Goal: Task Accomplishment & Management: Manage account settings

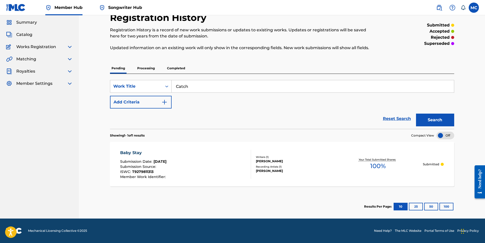
click at [113, 196] on section "Results Per Page: 10 25 50 100" at bounding box center [282, 207] width 344 height 24
click at [196, 88] on input "Catch" at bounding box center [313, 86] width 282 height 12
type input "Catching Up With My dreams"
click at [158, 102] on button "Add Criteria" at bounding box center [141, 102] width 62 height 13
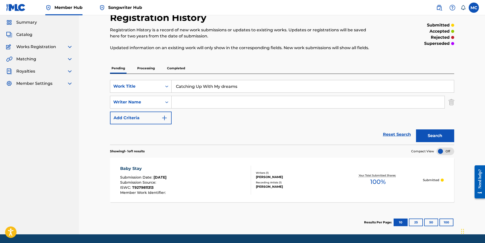
click at [196, 104] on input "Search Form" at bounding box center [308, 102] width 273 height 12
type input "00730544366"
click at [430, 139] on button "Search" at bounding box center [435, 135] width 38 height 13
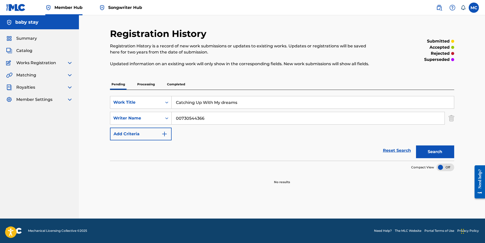
drag, startPoint x: 209, startPoint y: 118, endPoint x: 173, endPoint y: 114, distance: 36.2
click at [173, 114] on input "00730544366" at bounding box center [308, 118] width 273 height 12
type input "[PERSON_NAME]"
click at [416, 145] on button "Search" at bounding box center [435, 151] width 38 height 13
click at [427, 152] on button "Search" at bounding box center [435, 151] width 38 height 13
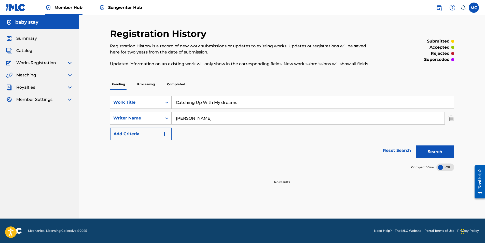
click at [55, 29] on div "baby stay" at bounding box center [39, 22] width 79 height 14
click at [141, 83] on p "Processing" at bounding box center [146, 84] width 21 height 11
click at [181, 87] on p "Completed" at bounding box center [175, 84] width 21 height 11
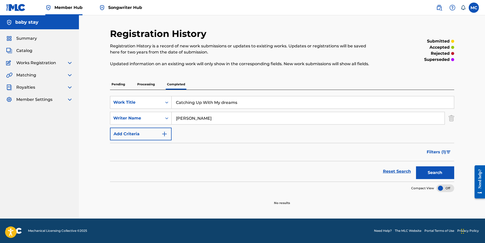
click at [115, 84] on p "Pending" at bounding box center [118, 84] width 17 height 11
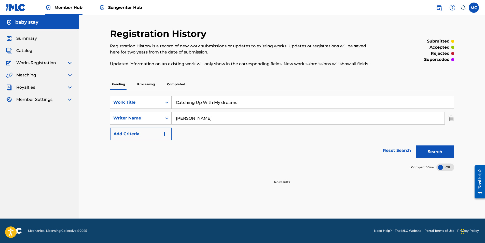
click at [72, 65] on img at bounding box center [70, 63] width 6 height 6
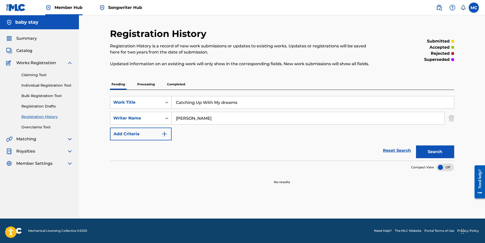
click at [71, 64] on img at bounding box center [70, 63] width 6 height 6
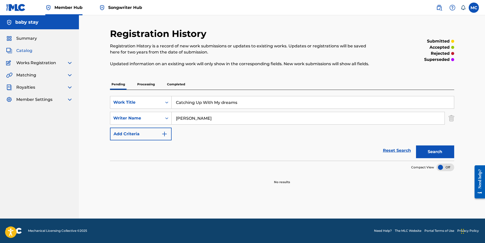
click at [25, 50] on span "Catalog" at bounding box center [24, 51] width 16 height 6
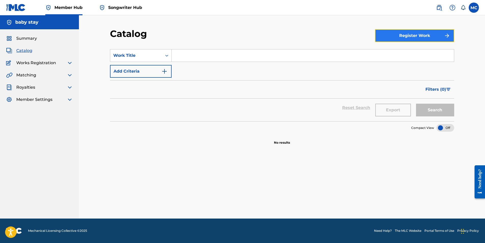
click at [427, 35] on button "Register Work" at bounding box center [414, 35] width 79 height 13
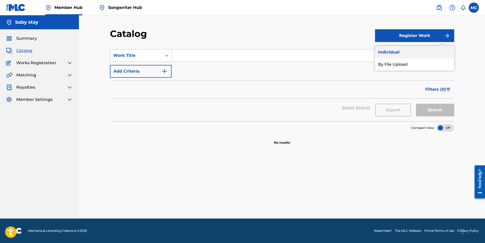
click at [392, 51] on link "Individual" at bounding box center [414, 52] width 79 height 12
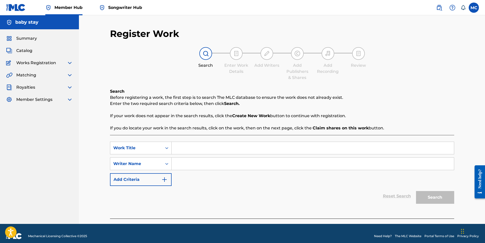
click at [196, 150] on input "Search Form" at bounding box center [313, 148] width 282 height 12
type input "Catching Up With My Dreams"
click at [195, 165] on input "Search Form" at bounding box center [313, 164] width 282 height 12
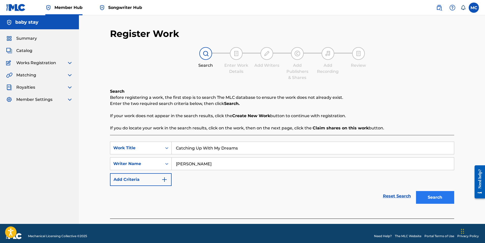
type input "[PERSON_NAME]"
click at [436, 200] on button "Search" at bounding box center [435, 197] width 38 height 13
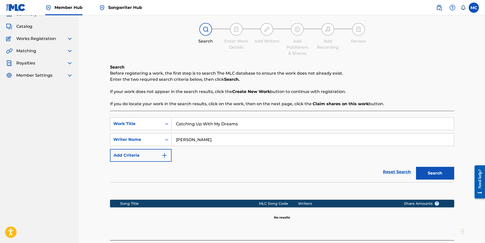
scroll to position [64, 0]
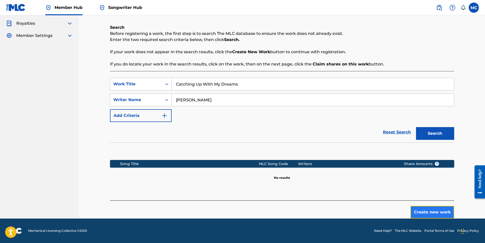
click at [427, 209] on button "Create new work" at bounding box center [432, 212] width 44 height 13
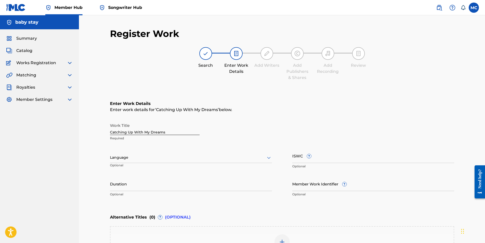
click at [175, 158] on div at bounding box center [191, 157] width 162 height 6
click at [163, 169] on div "English" at bounding box center [190, 168] width 161 height 11
click at [152, 187] on input "Duration" at bounding box center [191, 183] width 162 height 15
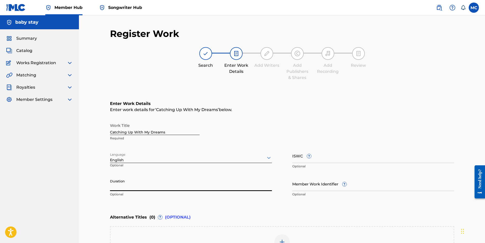
click at [172, 187] on input "Duration" at bounding box center [191, 183] width 162 height 15
type input "03:59"
click at [334, 157] on input "ISWC ?" at bounding box center [373, 155] width 162 height 15
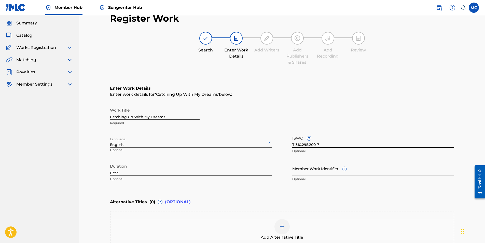
scroll to position [76, 0]
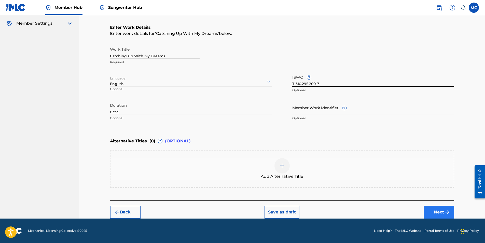
type input "T-310.295.200-7"
click at [440, 212] on button "Next" at bounding box center [439, 212] width 31 height 13
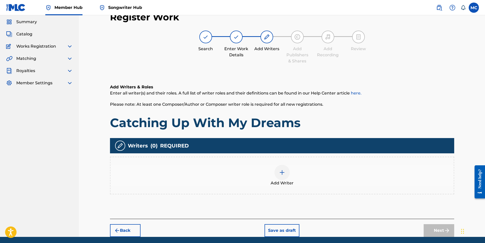
scroll to position [23, 0]
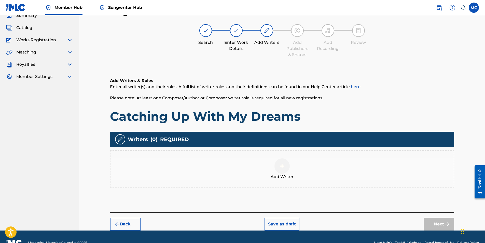
click at [284, 169] on img at bounding box center [282, 166] width 6 height 6
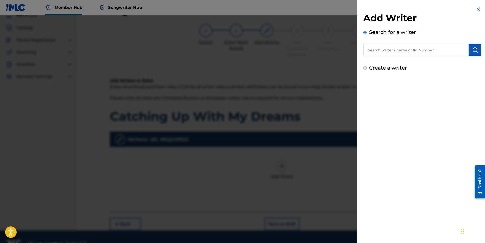
click at [454, 49] on input "text" at bounding box center [415, 50] width 105 height 13
type input "[PERSON_NAME]"
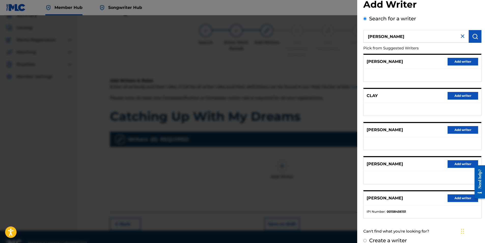
scroll to position [21, 0]
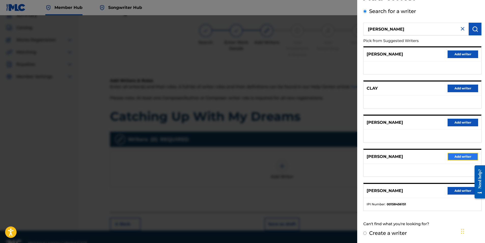
click at [457, 156] on button "Add writer" at bounding box center [463, 157] width 31 height 8
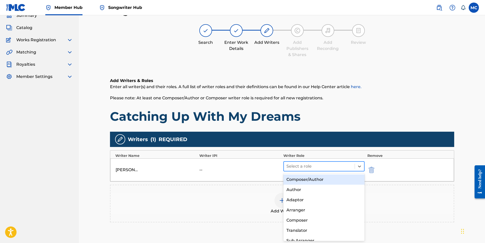
click at [322, 168] on div at bounding box center [319, 166] width 66 height 7
click at [306, 182] on div "Composer/Author" at bounding box center [323, 179] width 81 height 10
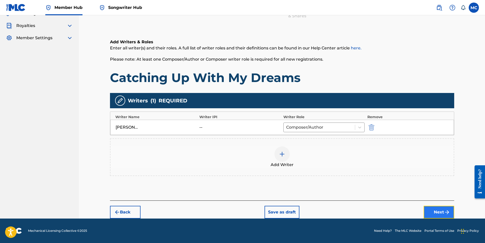
click at [441, 214] on button "Next" at bounding box center [439, 212] width 31 height 13
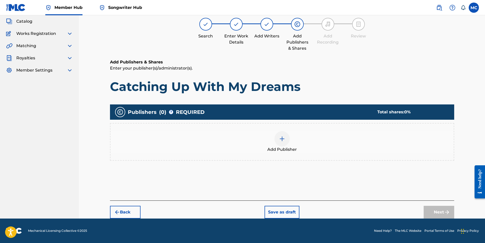
scroll to position [23, 0]
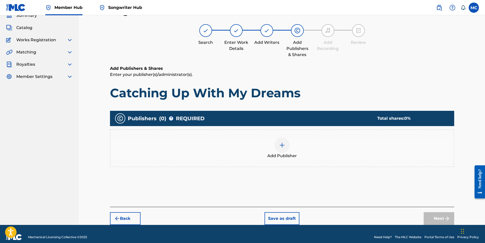
click at [441, 222] on div "Next" at bounding box center [439, 218] width 31 height 13
click at [281, 145] on img at bounding box center [282, 145] width 6 height 6
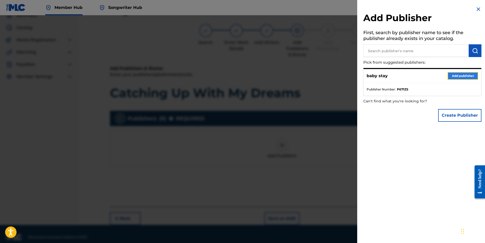
click at [456, 77] on button "Add publisher" at bounding box center [463, 76] width 31 height 8
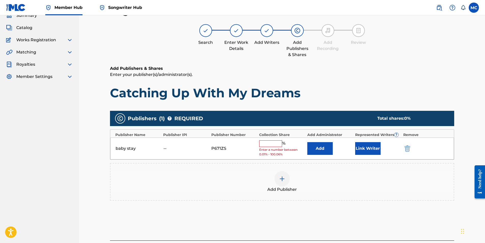
click at [280, 143] on input "text" at bounding box center [270, 143] width 23 height 7
type input "100"
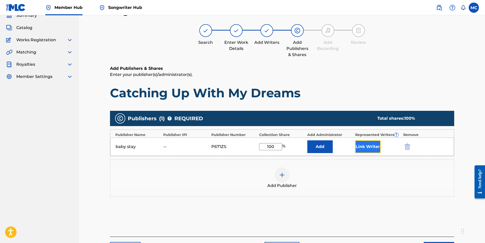
click at [364, 144] on button "Link Writer" at bounding box center [367, 146] width 25 height 13
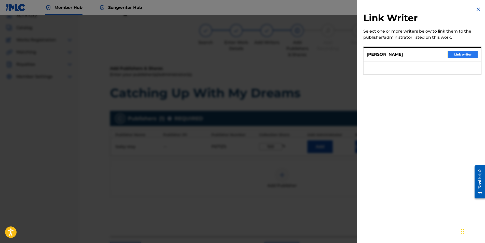
click at [462, 56] on button "Link writer" at bounding box center [463, 55] width 31 height 8
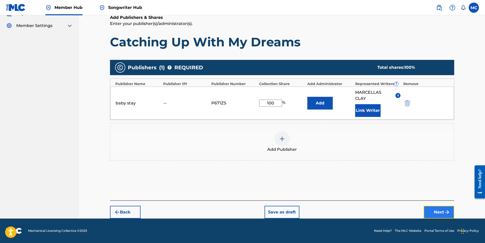
click at [434, 210] on button "Next" at bounding box center [439, 212] width 31 height 13
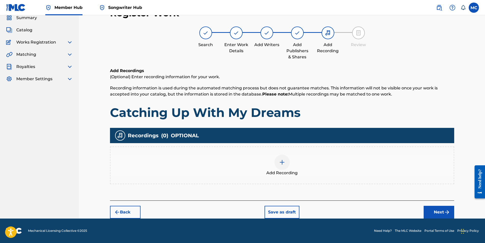
scroll to position [21, 0]
click at [281, 160] on img at bounding box center [282, 162] width 6 height 6
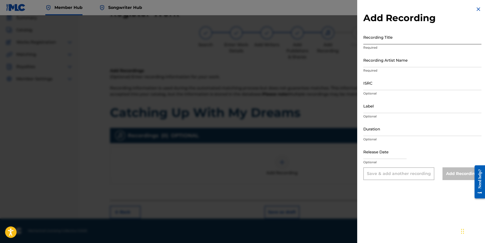
click at [394, 40] on input "Recording Title" at bounding box center [422, 37] width 118 height 15
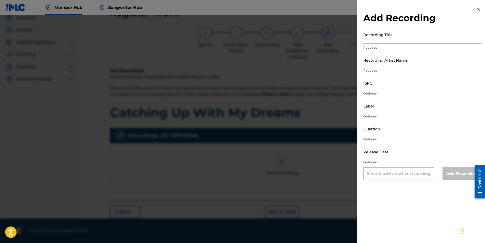
click at [381, 108] on input "Label" at bounding box center [422, 106] width 118 height 15
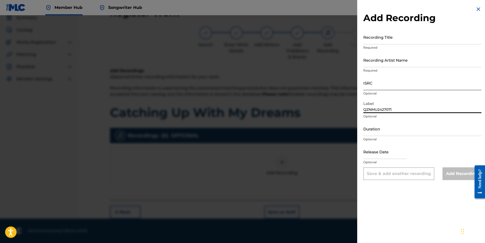
type input "QZNMU2427071"
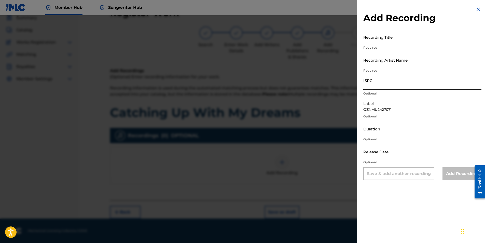
click at [414, 86] on input "ISRC" at bounding box center [422, 83] width 118 height 15
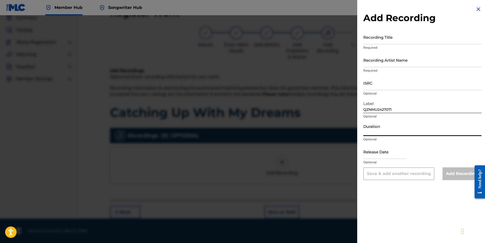
click at [394, 125] on input "Duration" at bounding box center [422, 128] width 118 height 15
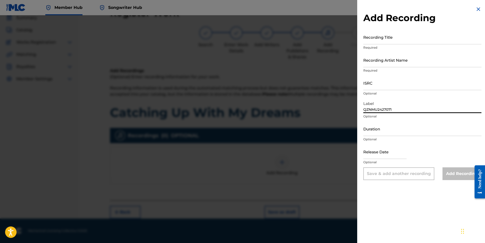
drag, startPoint x: 396, startPoint y: 110, endPoint x: 351, endPoint y: 110, distance: 45.1
click at [351, 110] on div "Add Recording Recording Title Required Recording Artist Name Required ISRC Opti…" at bounding box center [242, 129] width 485 height 228
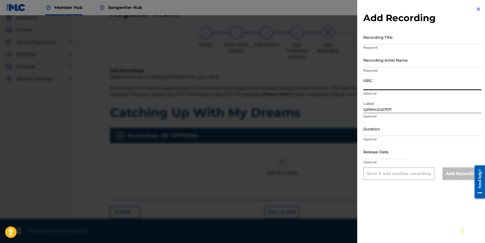
click at [376, 88] on input "ISRC" at bounding box center [422, 83] width 118 height 15
paste input "QZNMU2427071"
type input "QZNMU2427071"
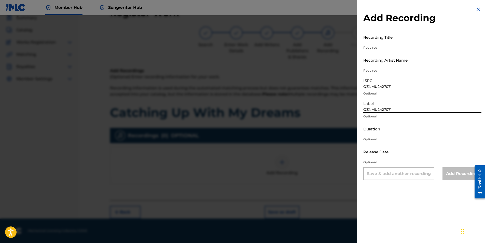
drag, startPoint x: 393, startPoint y: 111, endPoint x: 347, endPoint y: 106, distance: 45.8
click at [347, 106] on div "Add Recording Recording Title Required Recording Artist Name Required ISRC QZNM…" at bounding box center [242, 129] width 485 height 228
click at [404, 134] on input "Duration" at bounding box center [422, 128] width 118 height 15
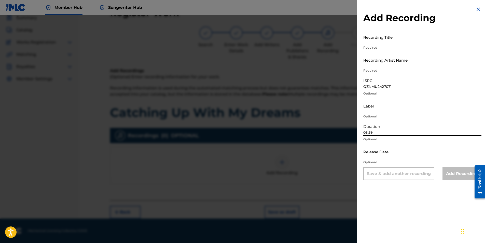
type input "03:59"
click at [379, 40] on input "Recording Title" at bounding box center [422, 37] width 118 height 15
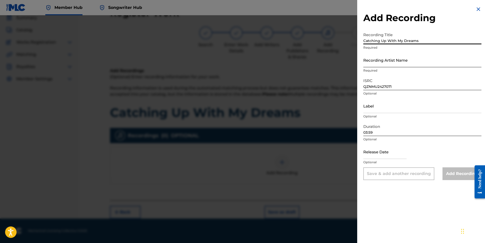
type input "Catching Up With My Dreams"
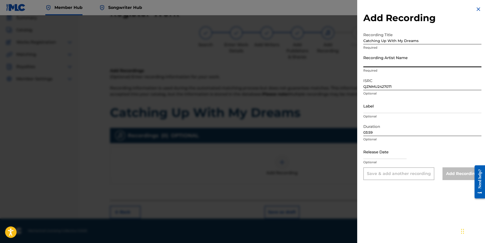
click at [370, 65] on input "Recording Artist Name" at bounding box center [422, 60] width 118 height 15
type input "[PERSON_NAME]"
type input "[DATE]"
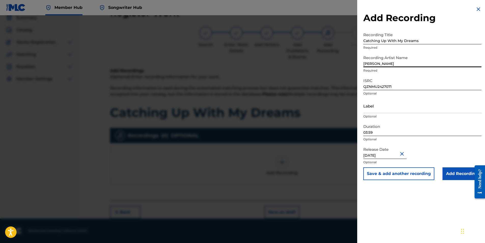
click at [374, 156] on input "[DATE]" at bounding box center [384, 151] width 43 height 15
select select "6"
select select "2025"
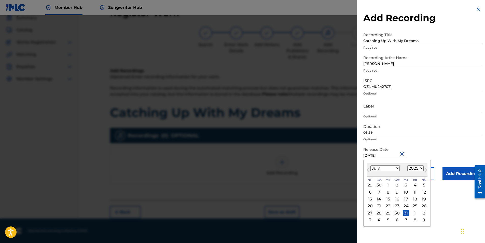
click at [385, 156] on input "[DATE]" at bounding box center [384, 151] width 43 height 15
type input "[DATE]"
select select "2024"
type input "[DATE]"
click at [396, 212] on div "31" at bounding box center [397, 213] width 6 height 6
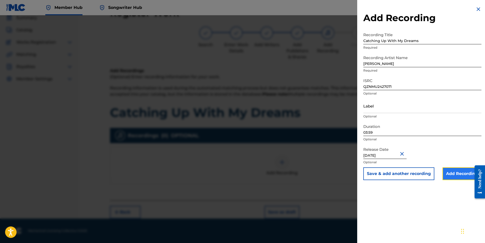
click at [452, 175] on input "Add Recording" at bounding box center [462, 173] width 39 height 13
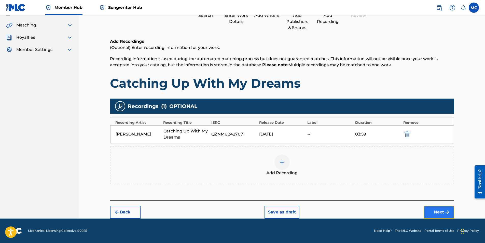
click at [441, 214] on button "Next" at bounding box center [439, 212] width 31 height 13
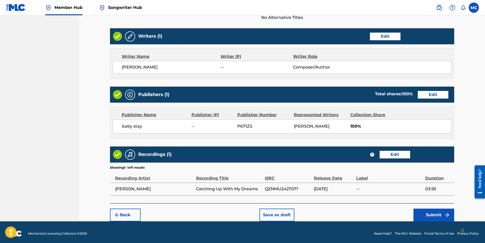
scroll to position [188, 0]
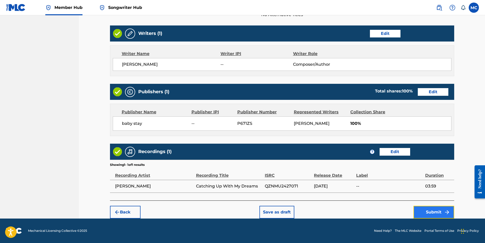
click at [425, 210] on button "Submit" at bounding box center [433, 212] width 41 height 13
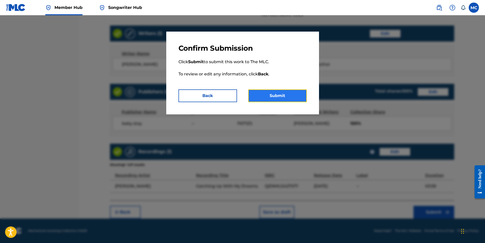
click at [287, 95] on button "Submit" at bounding box center [277, 95] width 59 height 13
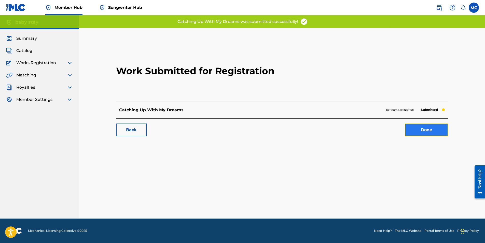
click at [418, 131] on link "Done" at bounding box center [426, 129] width 43 height 13
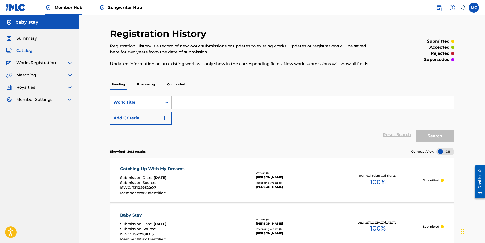
click at [26, 51] on span "Catalog" at bounding box center [24, 51] width 16 height 6
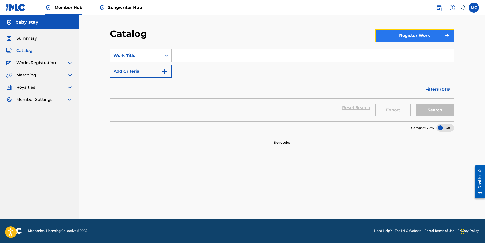
click at [422, 35] on button "Register Work" at bounding box center [414, 35] width 79 height 13
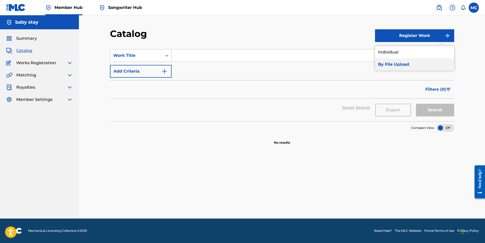
click at [387, 64] on link "By File Upload" at bounding box center [414, 64] width 79 height 12
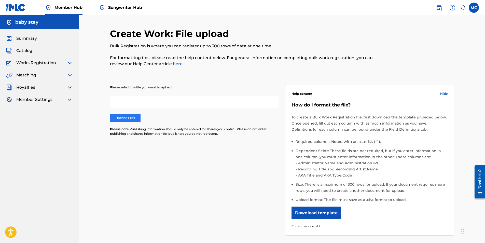
click at [124, 121] on label "Browse Files" at bounding box center [125, 118] width 31 height 8
click at [0, 0] on input "Browse Files" at bounding box center [0, 0] width 0 height 0
click at [27, 48] on span "Catalog" at bounding box center [24, 51] width 16 height 6
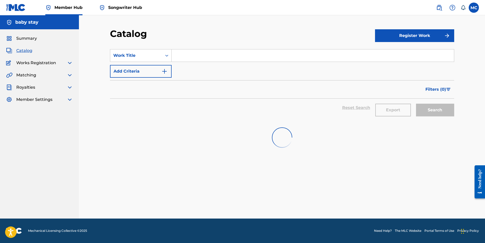
click at [28, 50] on span "Catalog" at bounding box center [24, 51] width 16 height 6
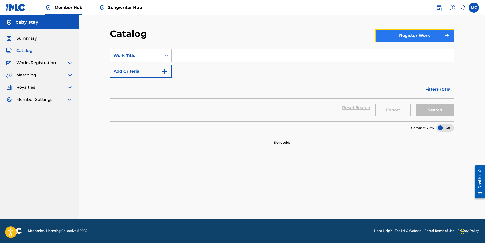
drag, startPoint x: 414, startPoint y: 36, endPoint x: 411, endPoint y: 37, distance: 3.0
click at [413, 36] on button "Register Work" at bounding box center [414, 35] width 79 height 13
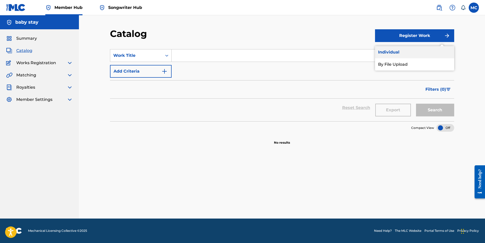
click at [401, 52] on link "Individual" at bounding box center [414, 52] width 79 height 12
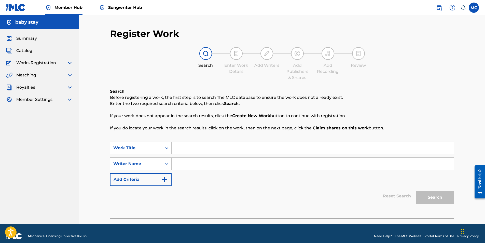
click at [187, 145] on input "Search Form" at bounding box center [313, 148] width 282 height 12
type input "Tell Me Why"
click at [225, 162] on input "Search Form" at bounding box center [313, 164] width 282 height 12
type input "[PERSON_NAME]"
click at [429, 198] on button "Search" at bounding box center [435, 197] width 38 height 13
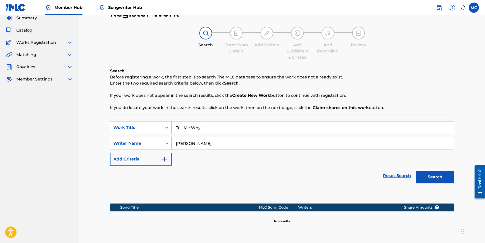
scroll to position [64, 0]
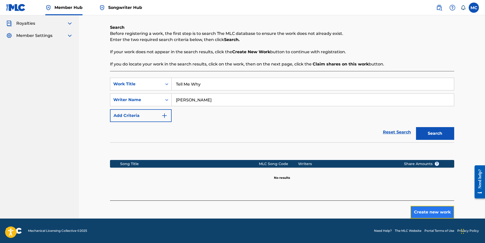
click at [424, 211] on button "Create new work" at bounding box center [432, 212] width 44 height 13
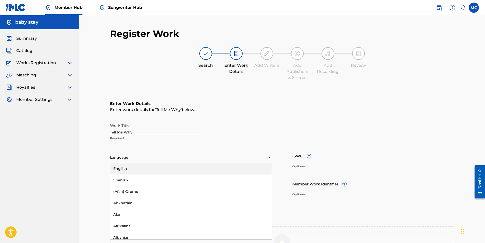
click at [174, 159] on div at bounding box center [191, 157] width 162 height 6
click at [157, 168] on div "English" at bounding box center [190, 168] width 161 height 11
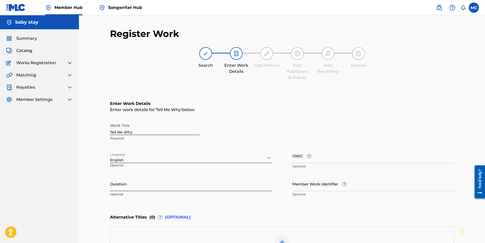
click at [145, 188] on input "Duration" at bounding box center [191, 183] width 162 height 15
click at [166, 178] on input "Duration" at bounding box center [191, 183] width 162 height 15
type input "03:42"
click at [294, 159] on input "ISWC ?" at bounding box center [373, 155] width 162 height 15
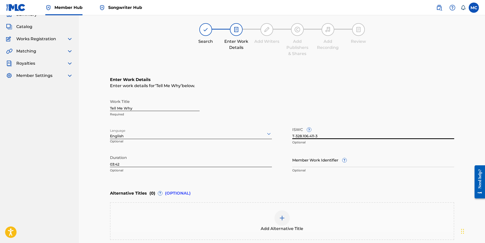
scroll to position [76, 0]
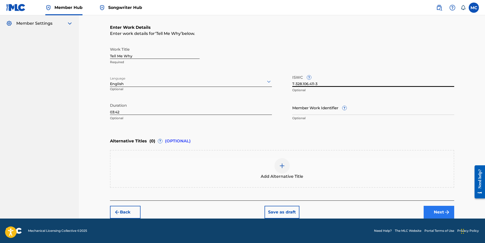
type input "T-328.106.411-3"
click at [450, 211] on img "submit" at bounding box center [447, 212] width 6 height 6
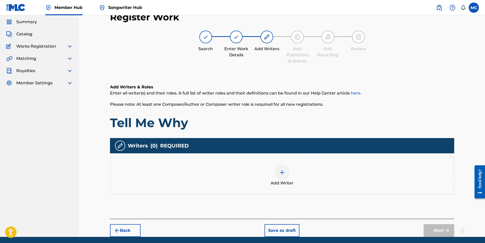
scroll to position [23, 0]
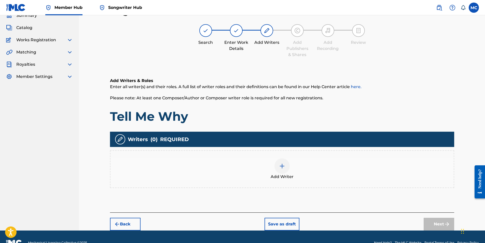
click at [281, 166] on img at bounding box center [282, 166] width 6 height 6
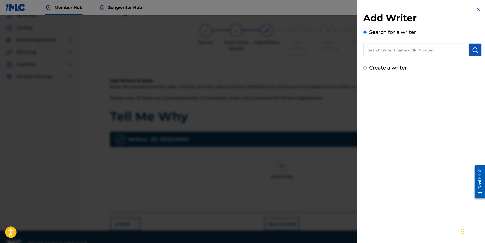
click at [445, 48] on input "text" at bounding box center [415, 50] width 105 height 13
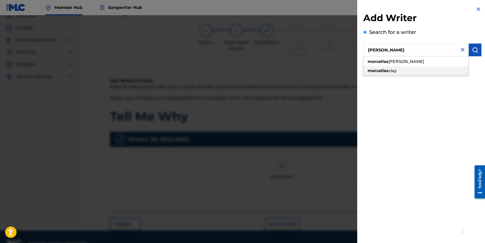
click at [394, 72] on span "clay" at bounding box center [393, 70] width 8 height 5
type input "[PERSON_NAME]"
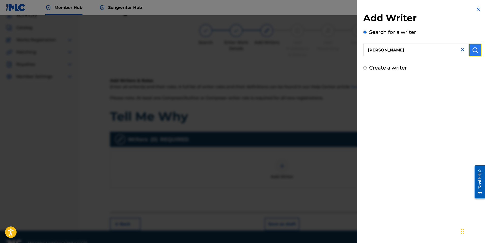
click at [474, 48] on img "submit" at bounding box center [475, 50] width 6 height 6
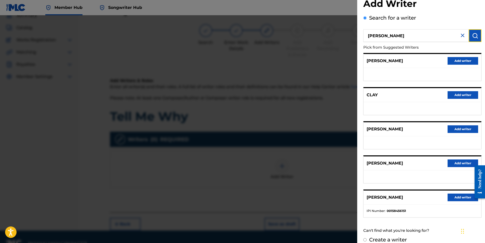
scroll to position [21, 0]
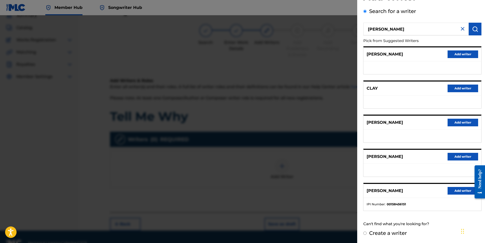
click at [466, 151] on div "[PERSON_NAME] Add writer" at bounding box center [423, 157] width 118 height 14
click at [462, 157] on button "Add writer" at bounding box center [463, 157] width 31 height 8
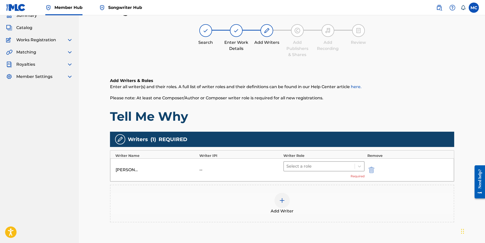
click at [320, 168] on div at bounding box center [319, 166] width 66 height 7
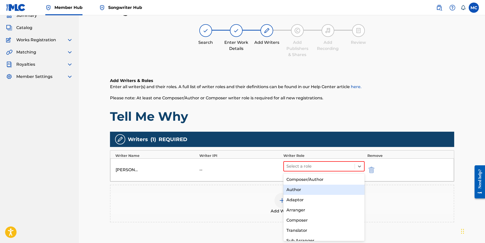
click at [303, 189] on div "Author" at bounding box center [323, 190] width 81 height 10
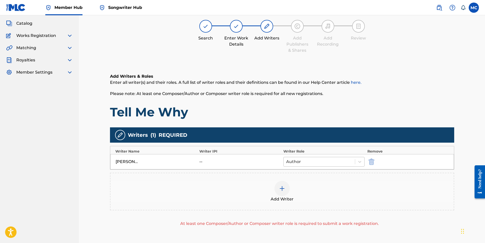
scroll to position [27, 0]
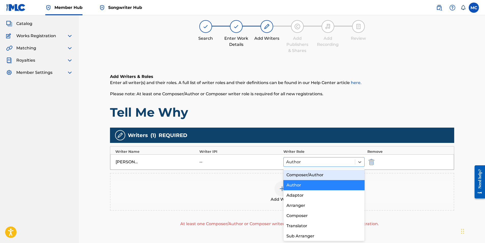
click at [342, 162] on div at bounding box center [319, 161] width 66 height 7
click at [323, 177] on div "Composer/Author" at bounding box center [323, 175] width 81 height 10
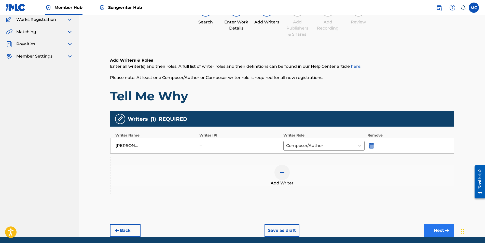
scroll to position [52, 0]
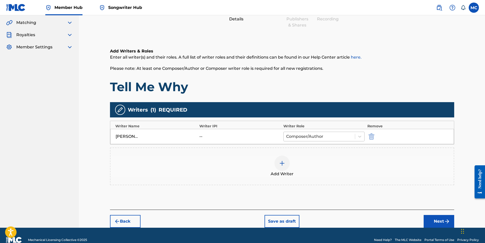
click at [320, 137] on div at bounding box center [319, 136] width 66 height 7
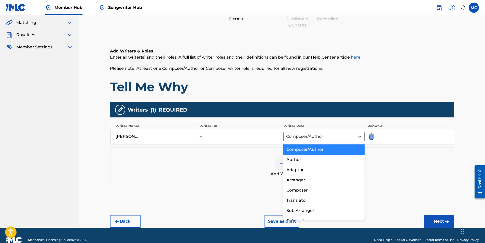
click at [247, 161] on div "Add Writer" at bounding box center [281, 166] width 343 height 21
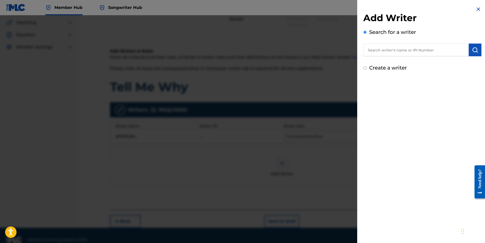
click at [427, 51] on input "text" at bounding box center [415, 50] width 105 height 13
click at [473, 8] on div "Add Writer Search for a writer Create a writer" at bounding box center [422, 39] width 130 height 78
click at [476, 8] on img at bounding box center [478, 9] width 6 height 6
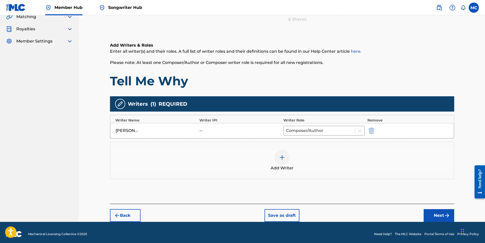
scroll to position [62, 0]
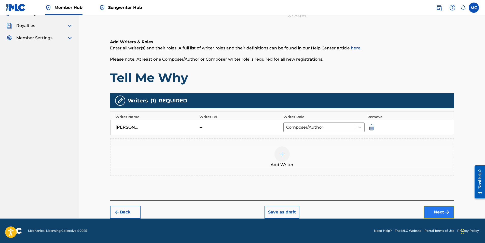
click at [439, 214] on button "Next" at bounding box center [439, 212] width 31 height 13
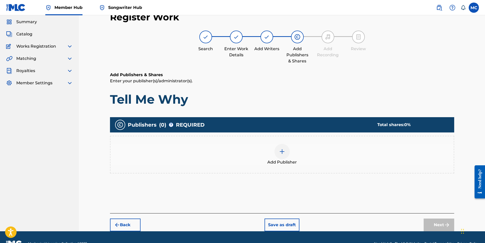
scroll to position [23, 0]
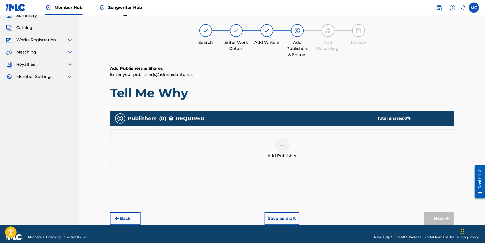
click at [287, 148] on div at bounding box center [281, 144] width 15 height 15
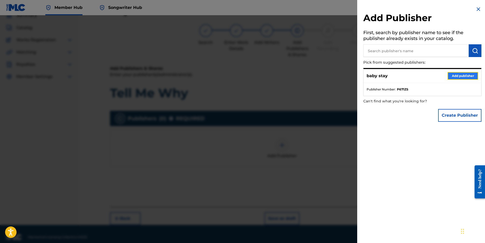
click at [461, 79] on button "Add publisher" at bounding box center [463, 76] width 31 height 8
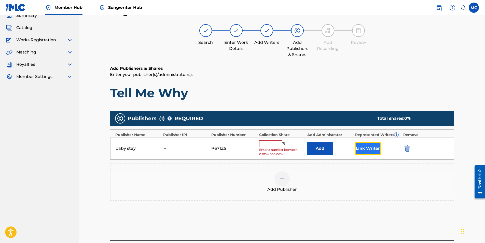
click at [371, 149] on button "Link Writer" at bounding box center [367, 148] width 25 height 13
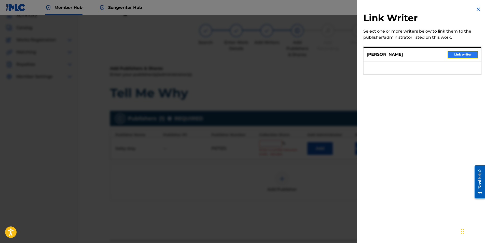
click at [463, 56] on button "Link writer" at bounding box center [463, 55] width 31 height 8
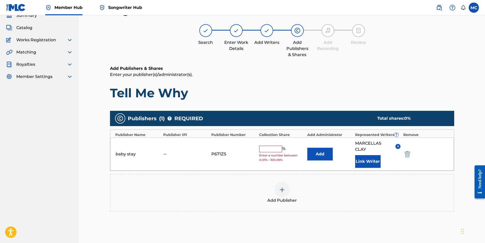
click at [271, 148] on input "text" at bounding box center [270, 149] width 23 height 7
type input "100"
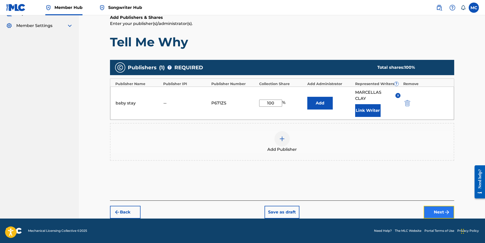
click at [440, 210] on button "Next" at bounding box center [439, 212] width 31 height 13
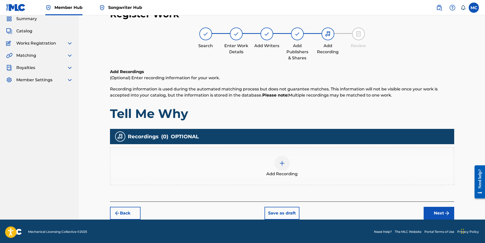
scroll to position [21, 0]
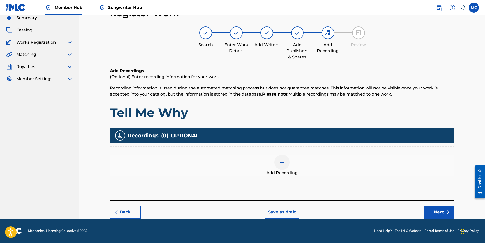
click at [278, 160] on div at bounding box center [281, 162] width 15 height 15
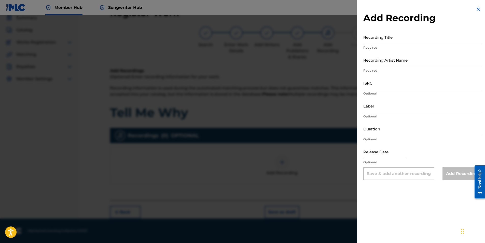
click at [372, 42] on input "Recording Title" at bounding box center [422, 37] width 118 height 15
click at [374, 42] on input "Tell Mw Why" at bounding box center [422, 37] width 118 height 15
click at [376, 43] on input "Tell Mw Why" at bounding box center [422, 37] width 118 height 15
type input "Tell Me Why"
click at [376, 62] on input "Recording Artist Name" at bounding box center [422, 60] width 118 height 15
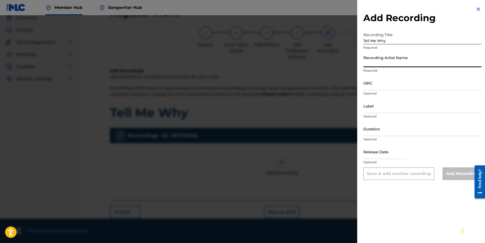
type input "[PERSON_NAME]"
type input "The Clay Fam Enterprises Incorporated"
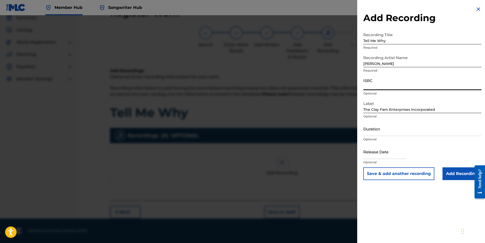
click at [374, 86] on input "ISRC" at bounding box center [422, 83] width 118 height 15
type input "QZNMW2447720"
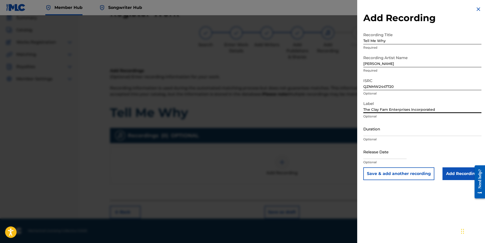
drag, startPoint x: 434, startPoint y: 108, endPoint x: 348, endPoint y: 115, distance: 86.1
click at [349, 115] on div "Add Recording Recording Title Tell Me Why Required Recording Artist Name [PERSO…" at bounding box center [242, 129] width 485 height 228
click at [376, 132] on input "Duration" at bounding box center [422, 128] width 118 height 15
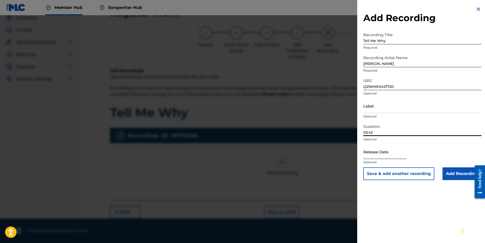
type input "03:42"
click at [388, 156] on input "text" at bounding box center [384, 151] width 43 height 15
select select "8"
select select "2025"
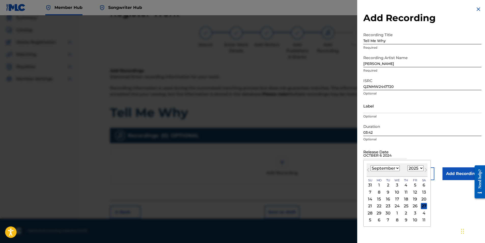
type input "OCTBER 6 2024"
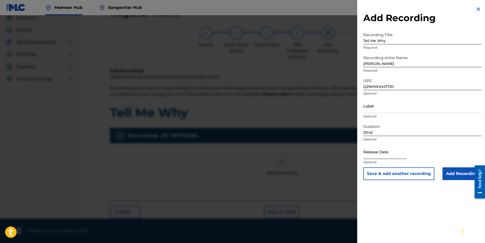
click at [380, 158] on input "text" at bounding box center [384, 151] width 43 height 15
select select "8"
select select "2025"
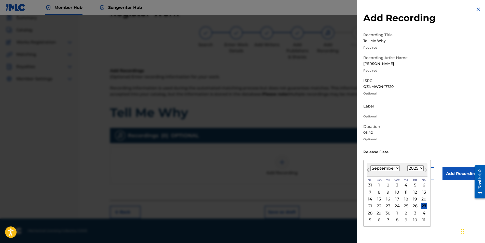
click at [369, 174] on button "Previous Month" at bounding box center [368, 171] width 8 height 8
click at [385, 170] on select "January February March April May June July August September October November De…" at bounding box center [384, 168] width 29 height 6
select select "9"
click at [370, 165] on select "January February March April May June July August September October November De…" at bounding box center [384, 168] width 29 height 6
click at [417, 168] on select "1899 1900 1901 1902 1903 1904 1905 1906 1907 1908 1909 1910 1911 1912 1913 1914…" at bounding box center [415, 168] width 16 height 6
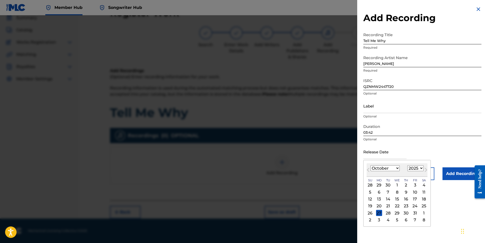
select select "2024"
click at [407, 165] on select "1899 1900 1901 1902 1903 1904 1905 1906 1907 1908 1909 1910 1911 1912 1913 1914…" at bounding box center [415, 168] width 16 height 6
click at [368, 190] on div "6" at bounding box center [370, 192] width 6 height 6
type input "[DATE]"
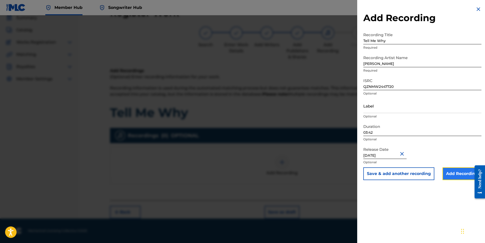
click at [458, 172] on input "Add Recording" at bounding box center [462, 173] width 39 height 13
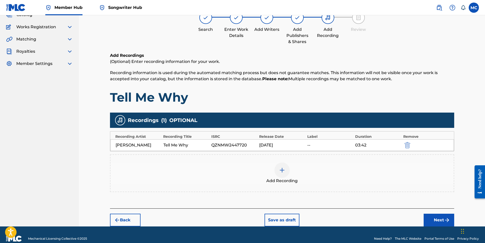
scroll to position [44, 0]
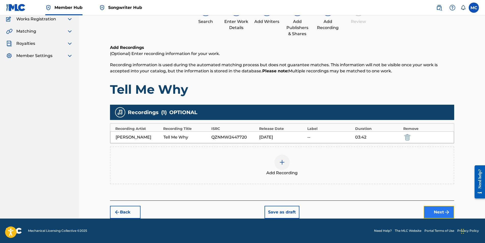
click at [432, 208] on button "Next" at bounding box center [439, 212] width 31 height 13
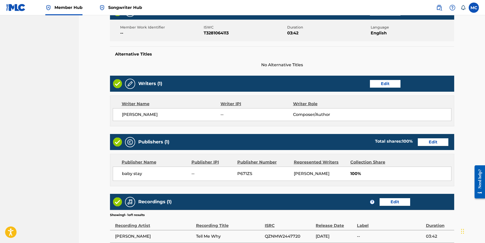
scroll to position [176, 0]
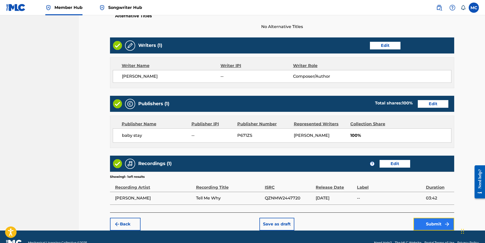
click at [440, 225] on button "Submit" at bounding box center [433, 224] width 41 height 13
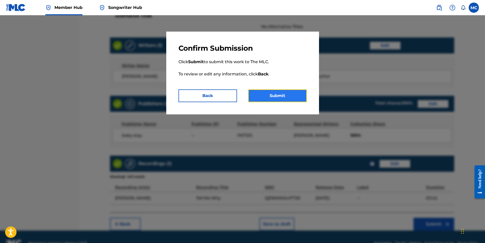
click at [284, 99] on button "Submit" at bounding box center [277, 95] width 59 height 13
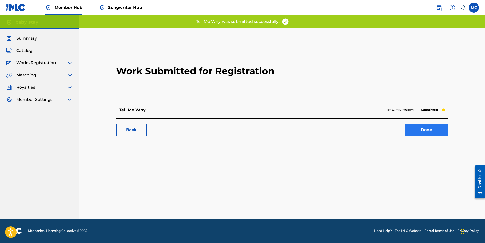
click at [420, 131] on link "Done" at bounding box center [426, 129] width 43 height 13
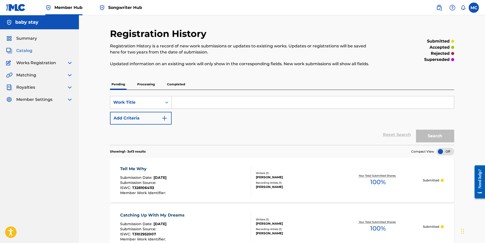
click at [26, 50] on span "Catalog" at bounding box center [24, 51] width 16 height 6
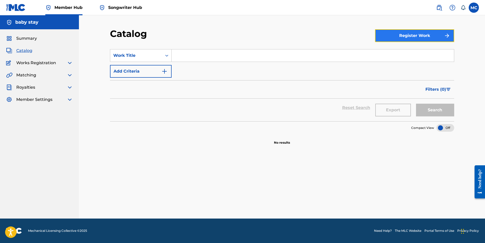
click at [424, 37] on button "Register Work" at bounding box center [414, 35] width 79 height 13
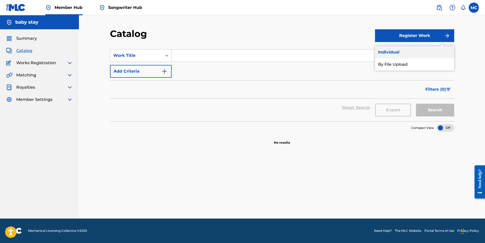
click at [403, 52] on link "Individual" at bounding box center [414, 52] width 79 height 12
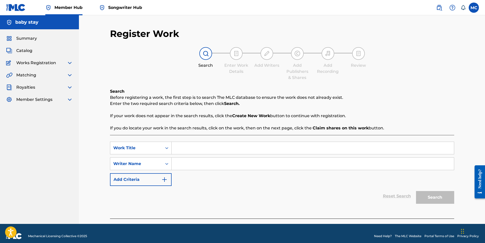
click at [192, 147] on input "Search Form" at bounding box center [313, 148] width 282 height 12
click at [185, 149] on input "Search Form" at bounding box center [313, 148] width 282 height 12
click at [188, 148] on input "Search Form" at bounding box center [313, 148] width 282 height 12
type input "story of my life"
click at [199, 162] on input "Search Form" at bounding box center [313, 164] width 282 height 12
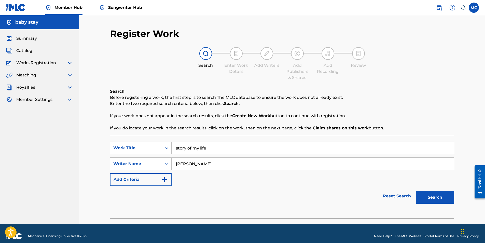
type input "[PERSON_NAME]"
click at [416, 191] on button "Search" at bounding box center [435, 197] width 38 height 13
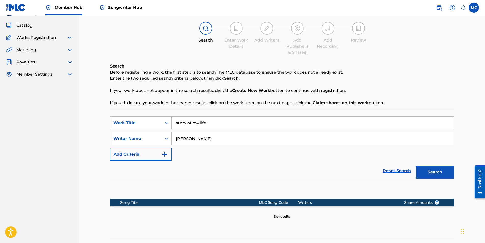
scroll to position [64, 0]
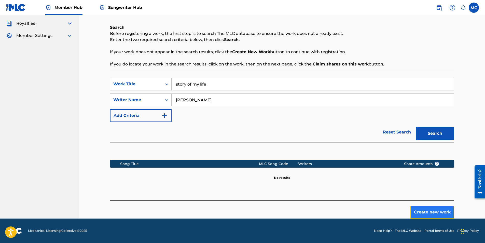
click at [433, 213] on button "Create new work" at bounding box center [432, 212] width 44 height 13
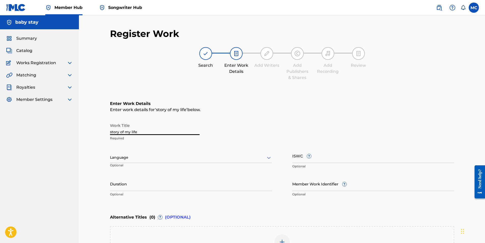
drag, startPoint x: 149, startPoint y: 132, endPoint x: 93, endPoint y: 130, distance: 56.8
click at [93, 130] on div "Register Work Search Enter Work Details Add Writers Add Publishers & Shares Add…" at bounding box center [282, 154] width 406 height 279
type input "Story Of My Life"
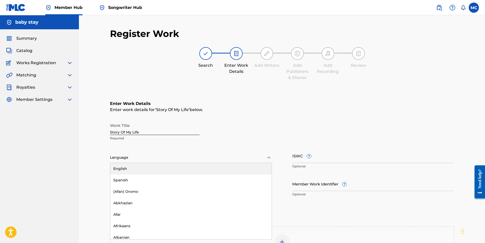
click at [149, 158] on div at bounding box center [191, 157] width 162 height 6
click at [133, 171] on div "English" at bounding box center [190, 168] width 161 height 11
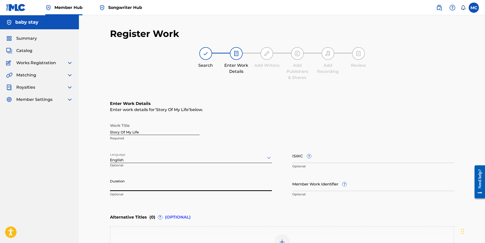
click at [130, 186] on input "Duration" at bounding box center [191, 183] width 162 height 15
click at [303, 163] on div "ISWC ? Optional" at bounding box center [373, 159] width 162 height 23
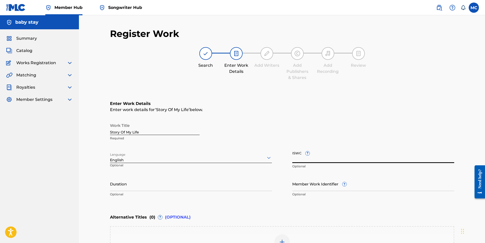
click at [303, 162] on input "ISWC ?" at bounding box center [373, 155] width 162 height 15
type input "T-326.112.679-4"
click at [153, 186] on input "Duration" at bounding box center [191, 183] width 162 height 15
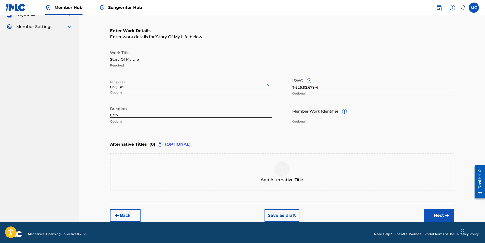
scroll to position [76, 0]
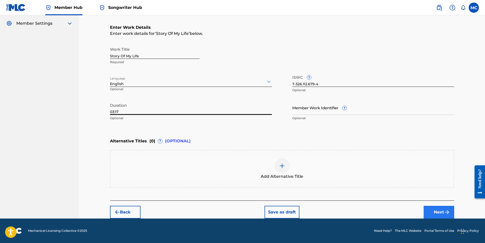
type input "03:17"
click at [430, 213] on button "Next" at bounding box center [439, 212] width 31 height 13
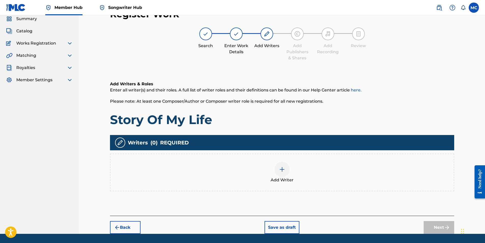
scroll to position [23, 0]
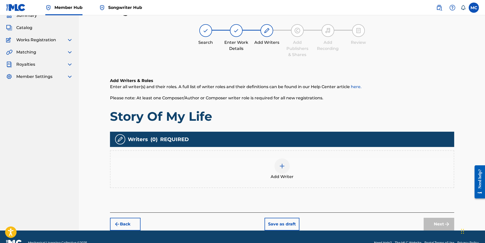
click at [281, 164] on img at bounding box center [282, 166] width 6 height 6
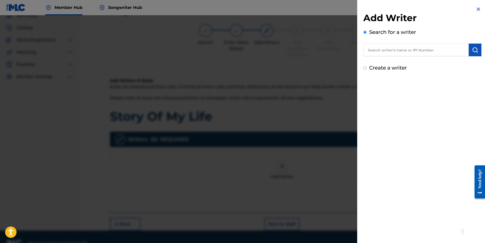
click at [407, 53] on input "text" at bounding box center [415, 50] width 105 height 13
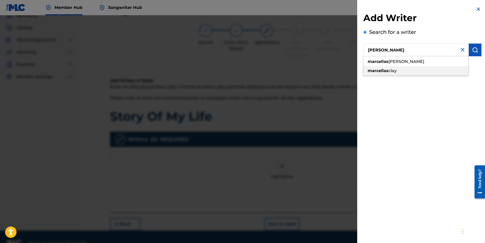
click at [393, 69] on span "clay" at bounding box center [393, 70] width 8 height 5
type input "[PERSON_NAME]"
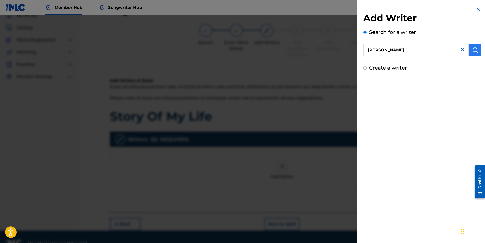
click at [475, 51] on img "submit" at bounding box center [475, 50] width 6 height 6
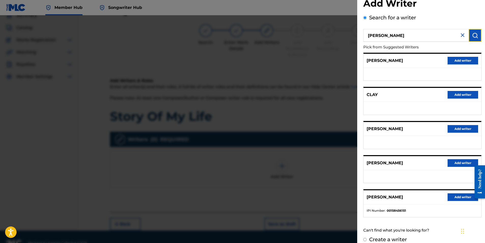
scroll to position [21, 0]
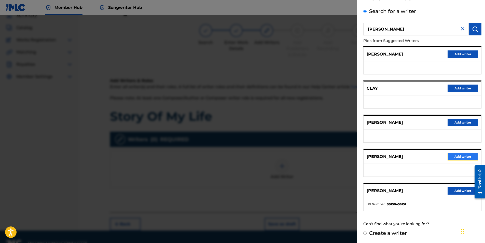
click at [453, 155] on button "Add writer" at bounding box center [463, 157] width 31 height 8
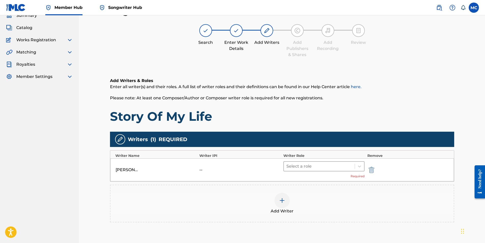
click at [322, 163] on div at bounding box center [319, 166] width 66 height 7
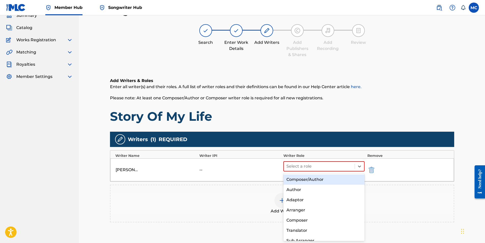
click at [311, 176] on div "Composer/Author" at bounding box center [323, 179] width 81 height 10
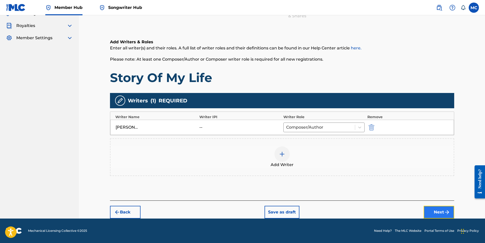
click at [446, 213] on img "submit" at bounding box center [447, 212] width 6 height 6
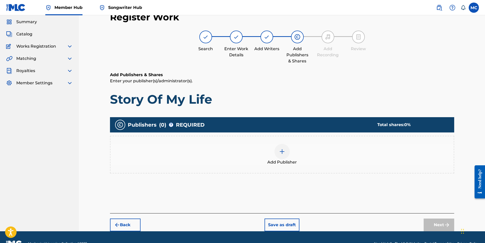
scroll to position [23, 0]
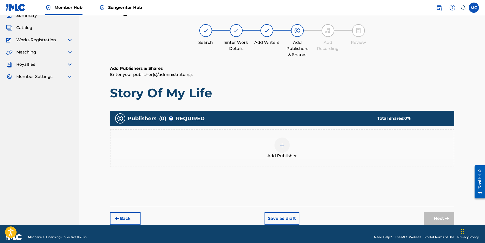
click at [283, 146] on img at bounding box center [282, 145] width 6 height 6
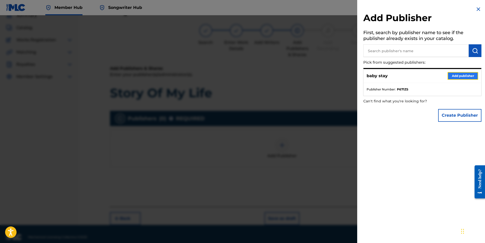
click at [465, 76] on button "Add publisher" at bounding box center [463, 76] width 31 height 8
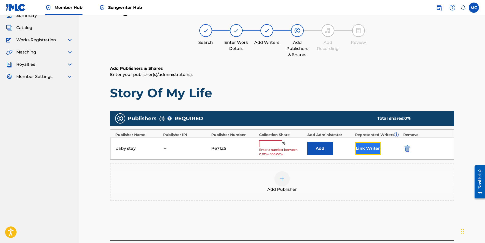
click at [363, 150] on button "Link Writer" at bounding box center [367, 148] width 25 height 13
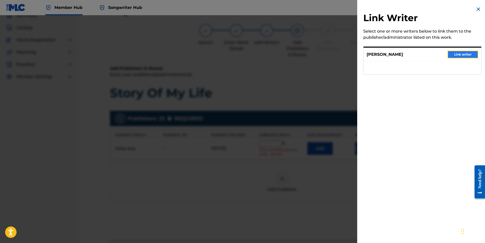
click at [465, 53] on button "Link writer" at bounding box center [463, 55] width 31 height 8
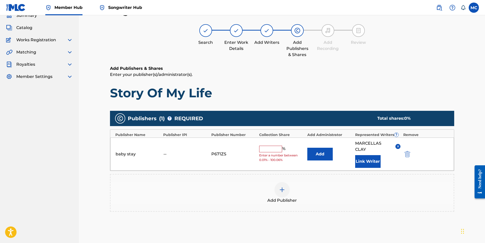
click at [275, 148] on input "text" at bounding box center [270, 149] width 23 height 7
type input "100"
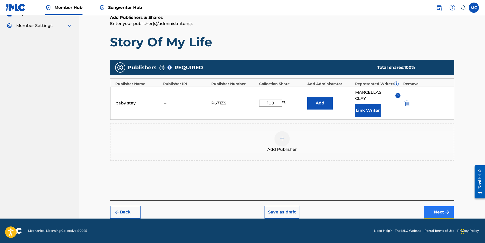
click at [448, 213] on img "submit" at bounding box center [447, 212] width 6 height 6
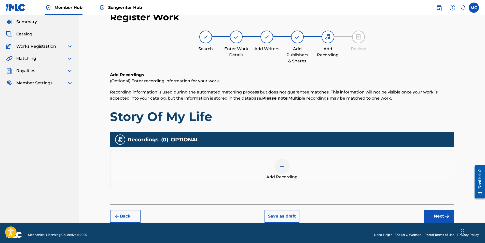
scroll to position [21, 0]
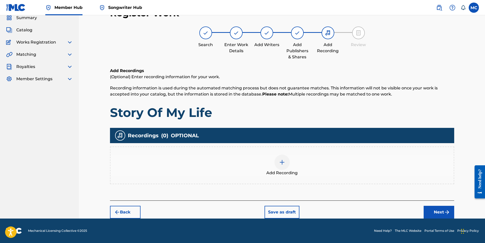
click at [284, 163] on img at bounding box center [282, 162] width 6 height 6
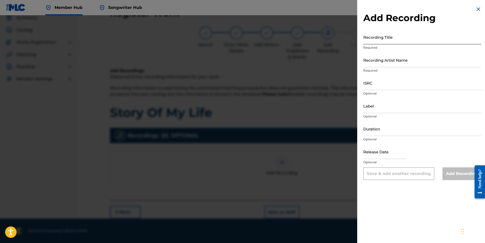
click at [377, 43] on input "Recording Title" at bounding box center [422, 37] width 118 height 15
type input "Story Of My Life"
click at [393, 66] on input "Recording Artist Name" at bounding box center [422, 60] width 118 height 15
type input "[PERSON_NAME]"
type input "The Clay Fam Enterprises Incorporated"
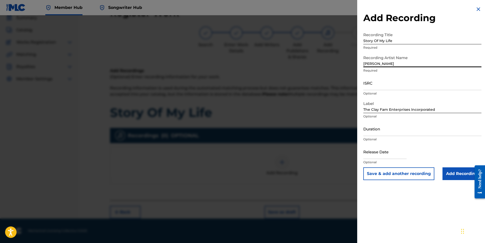
click at [393, 61] on input "[PERSON_NAME]" at bounding box center [422, 60] width 118 height 15
type input "[PERSON_NAME]"
click at [368, 86] on input "ISRC" at bounding box center [422, 83] width 118 height 15
drag, startPoint x: 436, startPoint y: 110, endPoint x: 344, endPoint y: 118, distance: 92.0
click at [344, 118] on div "Add Recording Recording Title Story Of My Life Required Recording Artist Name […" at bounding box center [242, 129] width 485 height 228
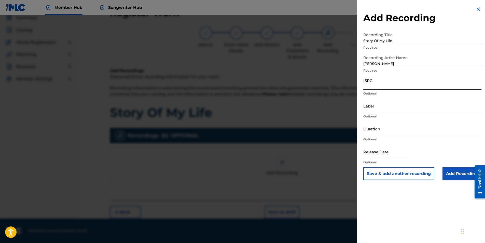
click at [375, 87] on input "ISRC" at bounding box center [422, 83] width 118 height 15
type input "q"
type input "QZNMT2445972"
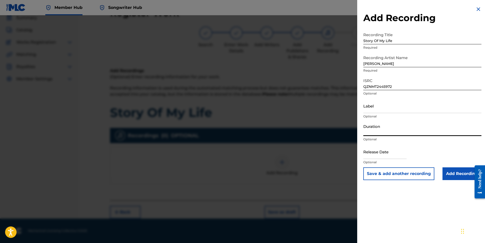
click at [381, 134] on input "Duration" at bounding box center [422, 128] width 118 height 15
type input "03:17"
click at [389, 159] on input "text" at bounding box center [384, 151] width 43 height 15
select select "8"
select select "2025"
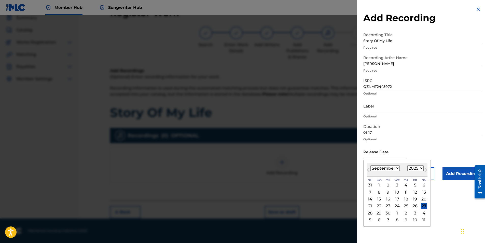
click at [371, 155] on input "text" at bounding box center [384, 151] width 43 height 15
type input "[DATE]"
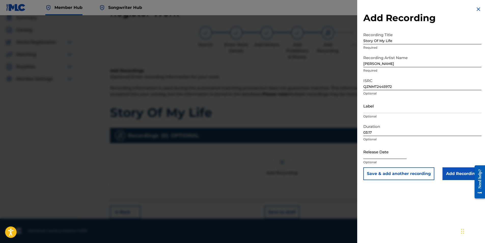
click at [378, 155] on input "text" at bounding box center [384, 151] width 43 height 15
select select "8"
select select "2025"
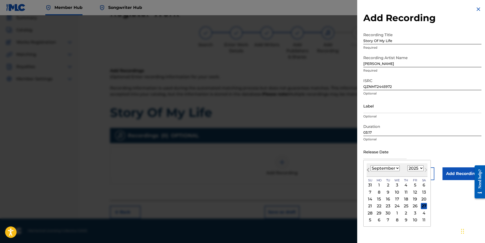
click at [371, 174] on button "Previous Month" at bounding box center [368, 171] width 8 height 8
click at [392, 167] on select "January February March April May June July August September October November De…" at bounding box center [384, 168] width 29 height 6
select select "6"
click at [370, 165] on select "January February March April May June July August September October November De…" at bounding box center [384, 168] width 29 height 6
click at [411, 169] on select "1899 1900 1901 1902 1903 1904 1905 1906 1907 1908 1909 1910 1911 1912 1913 1914…" at bounding box center [415, 168] width 16 height 6
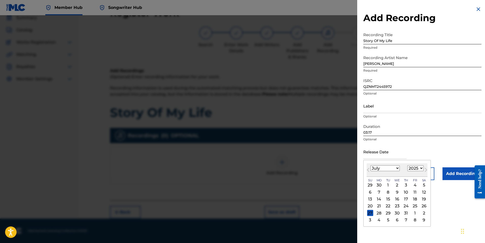
select select "2024"
click at [407, 165] on select "1899 1900 1901 1902 1903 1904 1905 1906 1907 1908 1909 1910 1911 1912 1913 1914…" at bounding box center [415, 168] width 16 height 6
click at [425, 186] on div "6" at bounding box center [424, 185] width 6 height 6
type input "[DATE]"
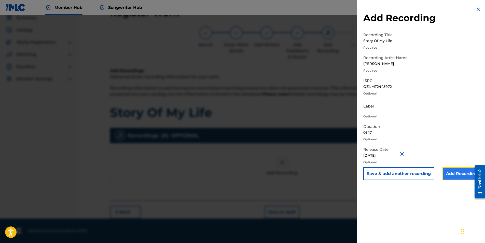
click at [458, 172] on input "Add Recording" at bounding box center [462, 173] width 39 height 13
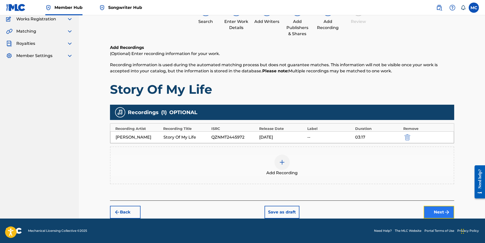
click at [432, 210] on button "Next" at bounding box center [439, 212] width 31 height 13
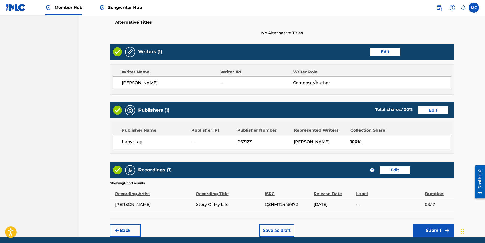
scroll to position [188, 0]
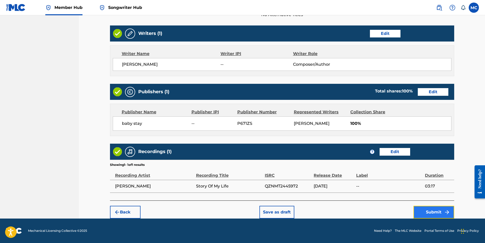
click at [430, 213] on button "Submit" at bounding box center [433, 212] width 41 height 13
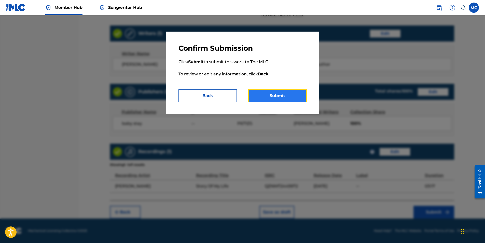
click at [277, 99] on button "Submit" at bounding box center [277, 95] width 59 height 13
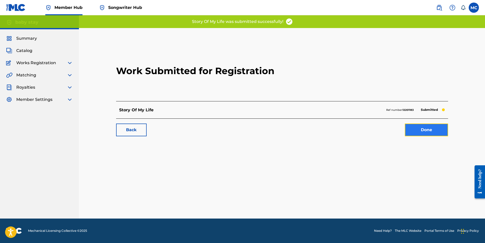
click at [431, 134] on link "Done" at bounding box center [426, 129] width 43 height 13
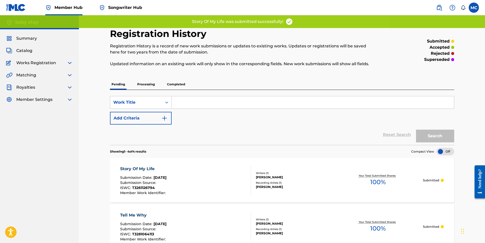
click at [240, 127] on div "Reset Search Search" at bounding box center [282, 135] width 344 height 20
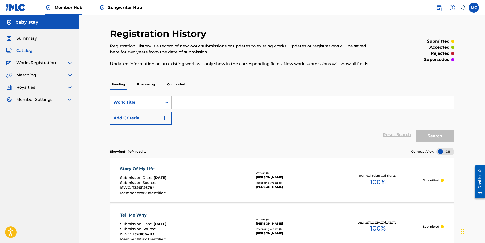
click at [23, 50] on span "Catalog" at bounding box center [24, 51] width 16 height 6
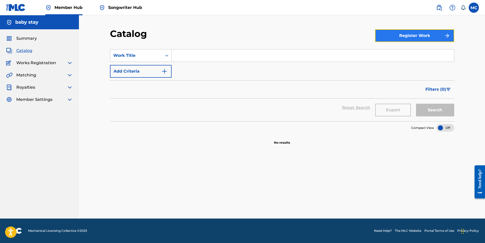
click at [400, 40] on button "Register Work" at bounding box center [414, 35] width 79 height 13
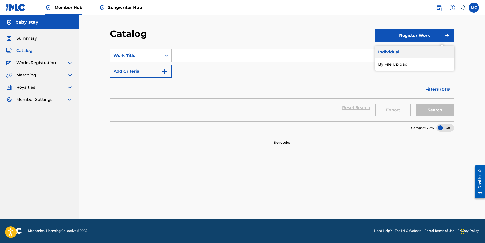
click at [396, 51] on link "Individual" at bounding box center [414, 52] width 79 height 12
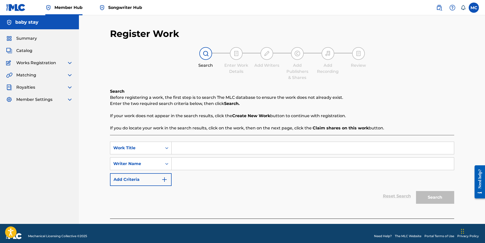
click at [210, 148] on input "Search Form" at bounding box center [313, 148] width 282 height 12
type input "n"
type input "Night Life"
click at [202, 161] on input "Search Form" at bounding box center [313, 164] width 282 height 12
type input "[PERSON_NAME]"
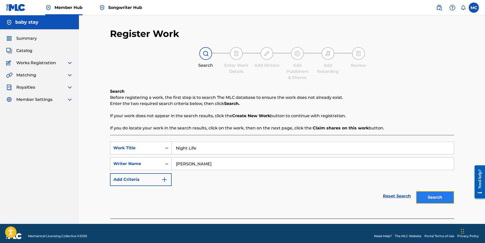
click at [419, 197] on button "Search" at bounding box center [435, 197] width 38 height 13
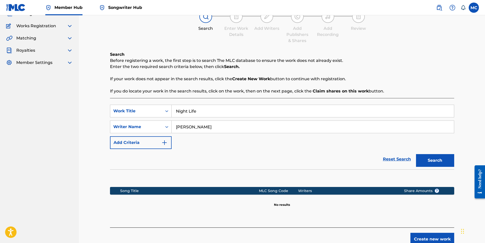
scroll to position [64, 0]
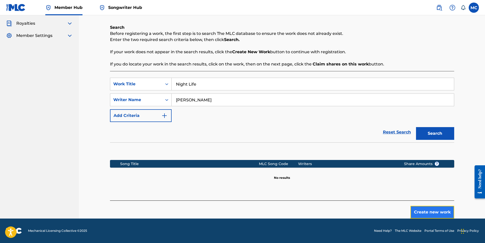
click at [430, 209] on button "Create new work" at bounding box center [432, 212] width 44 height 13
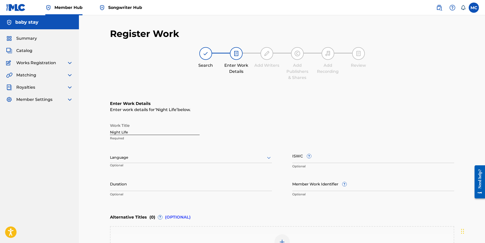
click at [131, 159] on div at bounding box center [191, 157] width 162 height 6
click at [130, 169] on div "English" at bounding box center [190, 168] width 161 height 11
click at [129, 190] on input "Duration" at bounding box center [191, 183] width 162 height 15
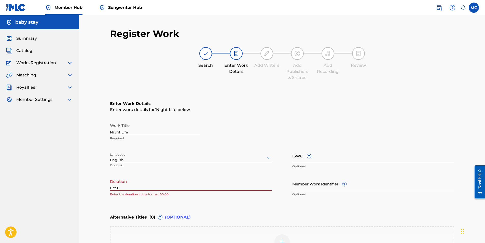
type input "03:50"
click at [298, 158] on input "ISWC ?" at bounding box center [373, 155] width 162 height 15
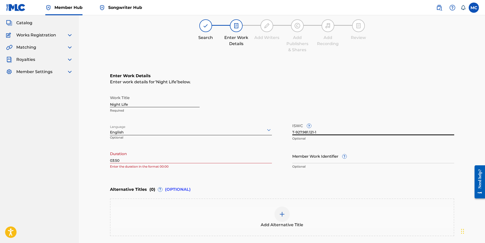
scroll to position [76, 0]
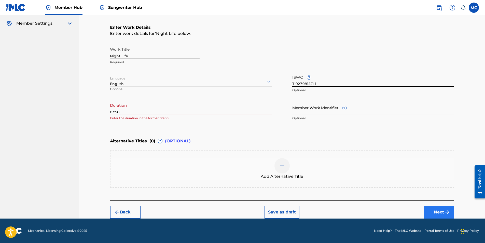
type input "T-927.981.121-1"
click at [439, 210] on button "Next" at bounding box center [439, 212] width 31 height 13
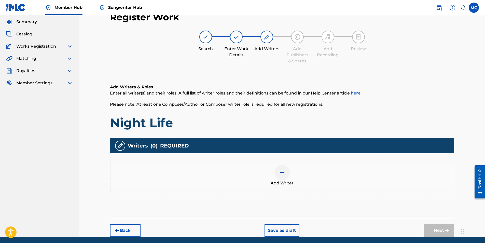
scroll to position [23, 0]
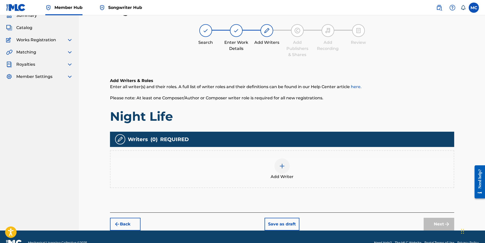
click at [289, 171] on div "Add Writer" at bounding box center [281, 168] width 343 height 21
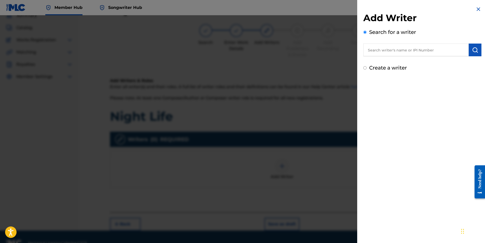
click at [403, 50] on input "text" at bounding box center [415, 50] width 105 height 13
type input "[PERSON_NAME]"
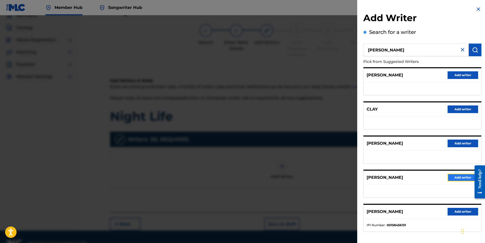
click at [453, 178] on button "Add writer" at bounding box center [463, 178] width 31 height 8
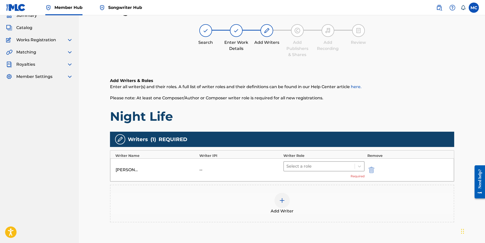
click at [337, 167] on div at bounding box center [319, 166] width 66 height 7
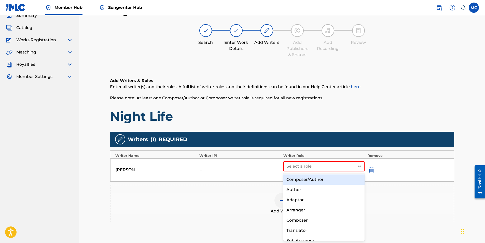
click at [320, 180] on div "Composer/Author" at bounding box center [323, 179] width 81 height 10
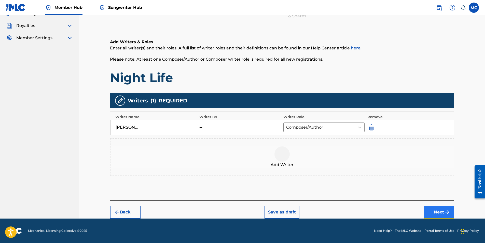
click at [444, 212] on img "submit" at bounding box center [447, 212] width 6 height 6
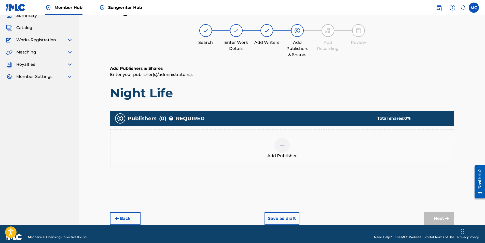
click at [286, 143] on div at bounding box center [281, 144] width 15 height 15
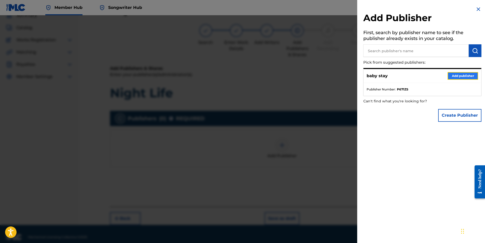
click at [461, 77] on button "Add publisher" at bounding box center [463, 76] width 31 height 8
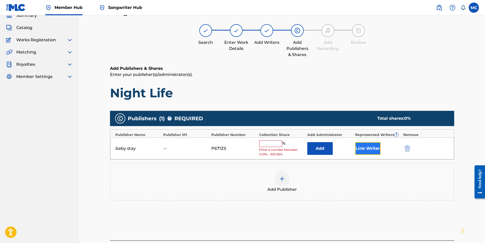
click at [365, 147] on button "Link Writer" at bounding box center [367, 148] width 25 height 13
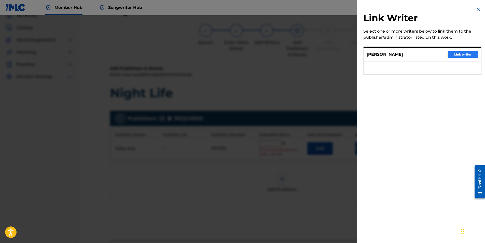
click at [456, 54] on button "Link writer" at bounding box center [463, 55] width 31 height 8
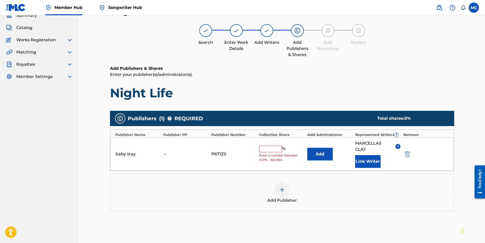
click at [261, 147] on input "text" at bounding box center [270, 149] width 23 height 7
type input "100"
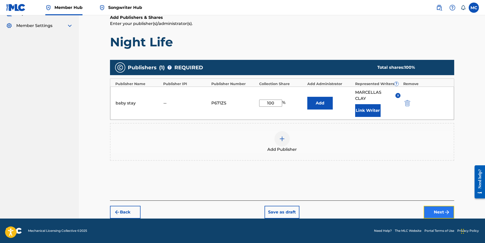
click at [439, 211] on button "Next" at bounding box center [439, 212] width 31 height 13
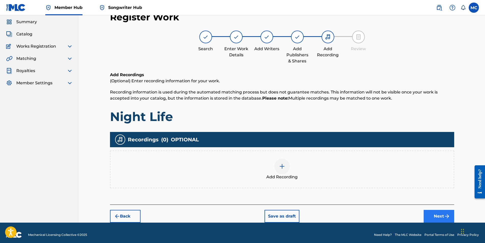
scroll to position [21, 0]
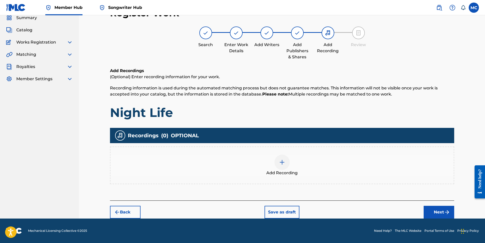
click at [283, 162] on img at bounding box center [282, 162] width 6 height 6
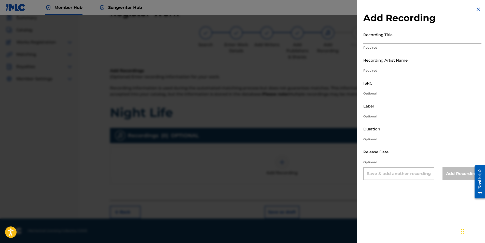
click at [376, 38] on input "Recording Title" at bounding box center [422, 37] width 118 height 15
type input "Night Life"
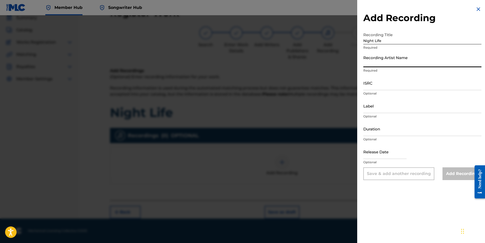
click at [380, 64] on input "Recording Artist Name" at bounding box center [422, 60] width 118 height 15
type input "[PERSON_NAME]"
type input "03:17"
type input "[DATE]"
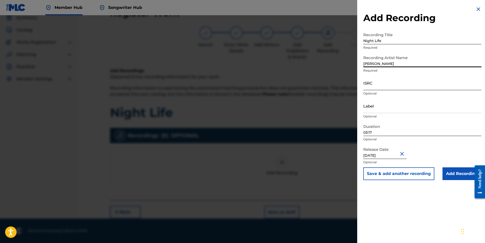
click at [381, 86] on input "ISRC" at bounding box center [422, 83] width 118 height 15
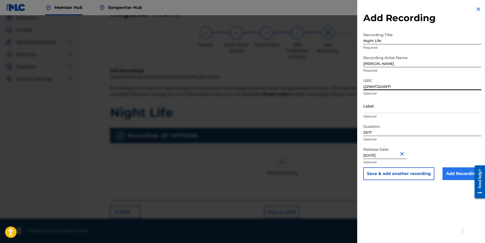
type input "QZNMT2245971"
click at [461, 175] on input "Add Recording" at bounding box center [462, 173] width 39 height 13
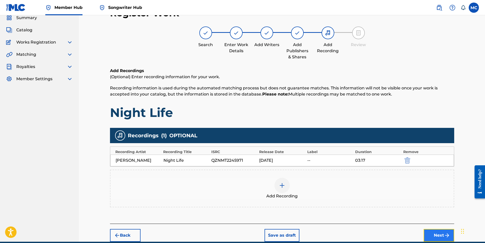
click at [442, 236] on button "Next" at bounding box center [439, 235] width 31 height 13
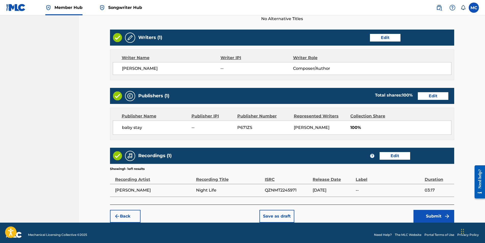
scroll to position [188, 0]
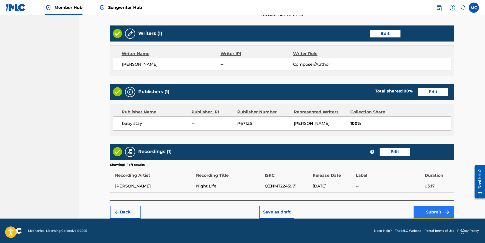
click at [432, 212] on button "Submit" at bounding box center [433, 212] width 41 height 13
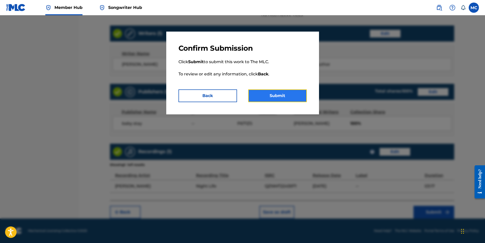
click at [294, 99] on button "Submit" at bounding box center [277, 95] width 59 height 13
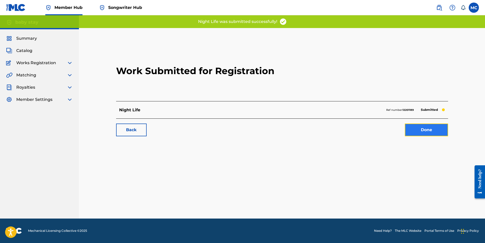
click at [427, 131] on link "Done" at bounding box center [426, 129] width 43 height 13
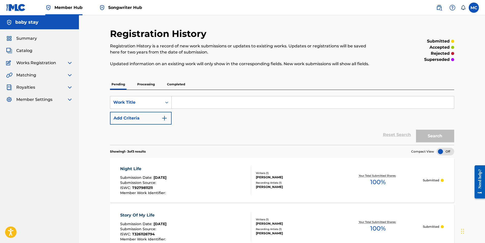
click at [190, 104] on input "Search Form" at bounding box center [313, 102] width 282 height 12
type input "i"
type input "Its Goin Down"
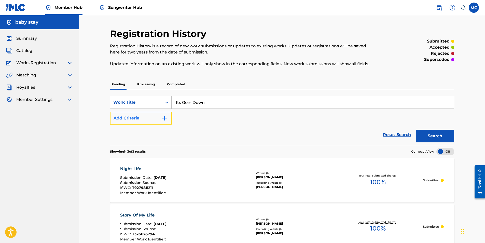
click at [158, 118] on button "Add Criteria" at bounding box center [141, 118] width 62 height 13
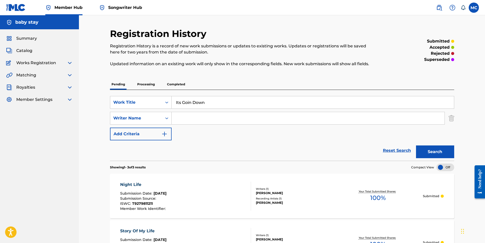
click at [187, 121] on input "Search Form" at bounding box center [308, 118] width 273 height 12
type input "00730544366"
drag, startPoint x: 210, startPoint y: 118, endPoint x: 162, endPoint y: 116, distance: 47.9
click at [171, 118] on div "SearchWithCriteriab8977218-83e3-4043-bb9c-f4547dc5e9e8 Writer Name 00730544366" at bounding box center [282, 118] width 344 height 13
type input "[PERSON_NAME]"
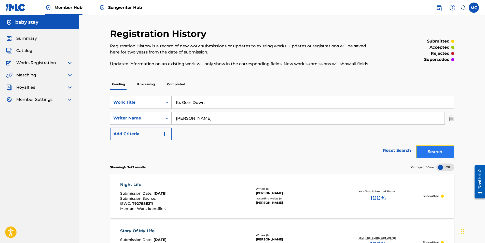
click at [437, 152] on button "Search" at bounding box center [435, 151] width 38 height 13
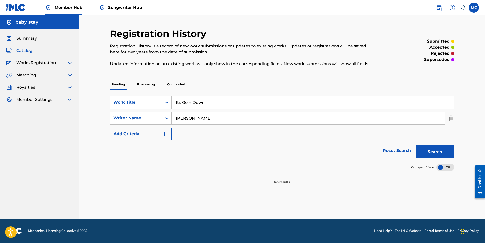
click at [25, 48] on span "Catalog" at bounding box center [24, 51] width 16 height 6
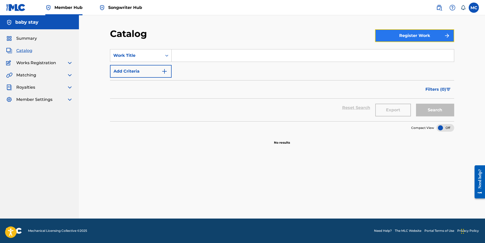
click at [410, 38] on button "Register Work" at bounding box center [414, 35] width 79 height 13
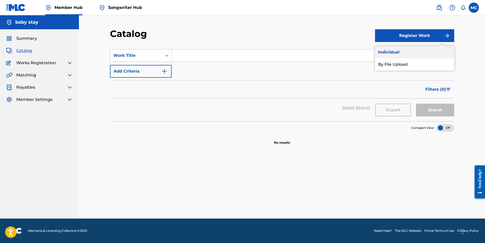
click at [400, 53] on link "Individual" at bounding box center [414, 52] width 79 height 12
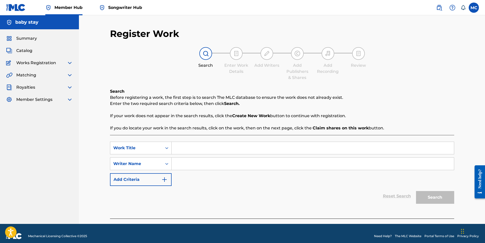
click at [193, 144] on input "Search Form" at bounding box center [313, 148] width 282 height 12
type input "Its Going Down"
click at [178, 165] on input "Search Form" at bounding box center [313, 164] width 282 height 12
type input "[PERSON_NAME]"
click at [437, 201] on button "Search" at bounding box center [435, 197] width 38 height 13
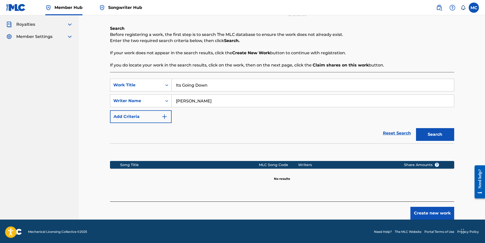
scroll to position [64, 0]
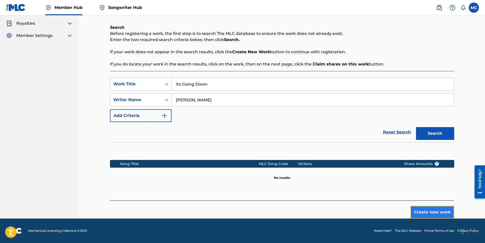
click at [432, 209] on button "Create new work" at bounding box center [432, 212] width 44 height 13
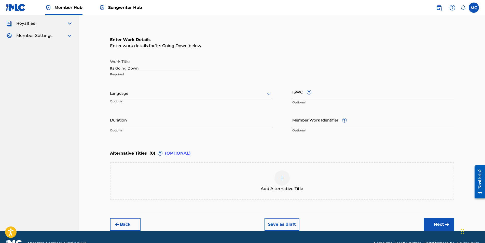
scroll to position [0, 0]
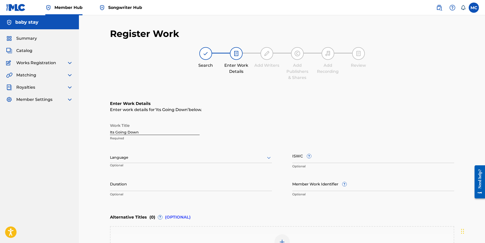
click at [136, 158] on div at bounding box center [191, 157] width 162 height 6
click at [133, 170] on div "English" at bounding box center [190, 168] width 161 height 11
click at [131, 186] on input "Duration" at bounding box center [191, 183] width 162 height 15
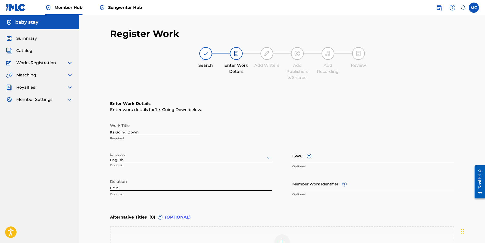
type input "03:39"
click at [320, 156] on input "ISWC ?" at bounding box center [373, 155] width 162 height 15
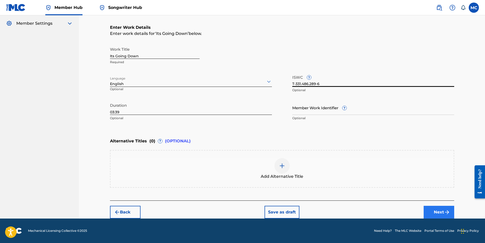
type input "T-331.486.289-6"
click at [445, 211] on img "submit" at bounding box center [447, 212] width 6 height 6
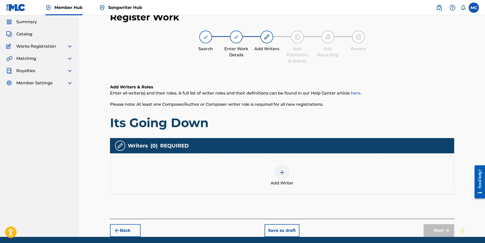
scroll to position [23, 0]
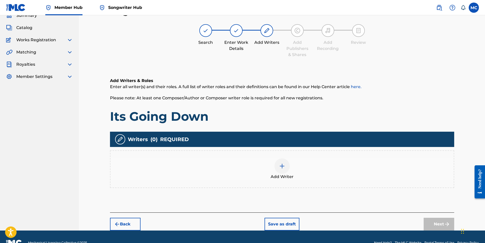
click at [281, 171] on div at bounding box center [281, 165] width 15 height 15
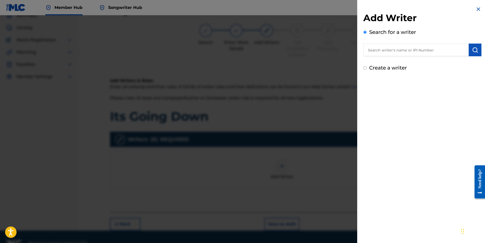
click at [435, 50] on input "text" at bounding box center [415, 50] width 105 height 13
click at [472, 50] on img "submit" at bounding box center [475, 50] width 6 height 6
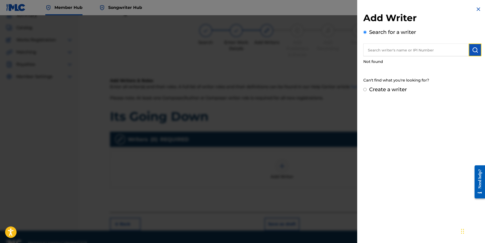
click at [469, 44] on button "submit" at bounding box center [475, 50] width 13 height 13
click at [462, 51] on input "text" at bounding box center [415, 50] width 105 height 13
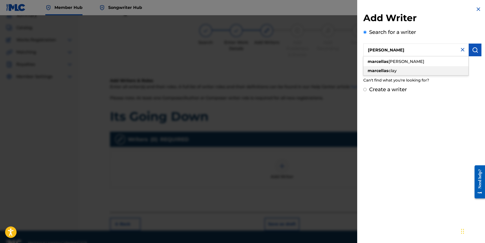
click at [419, 73] on div "[PERSON_NAME]" at bounding box center [415, 70] width 105 height 9
type input "[PERSON_NAME]"
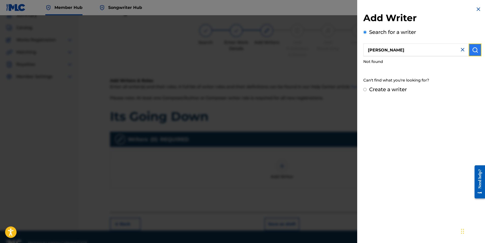
click at [476, 50] on button "submit" at bounding box center [475, 50] width 13 height 13
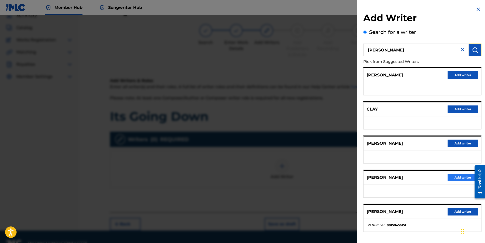
scroll to position [21, 0]
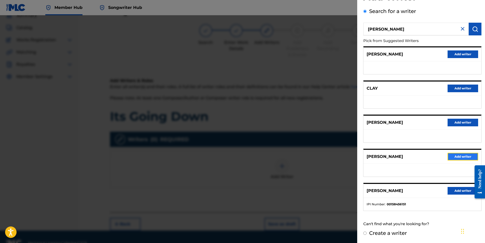
click at [455, 155] on button "Add writer" at bounding box center [463, 157] width 31 height 8
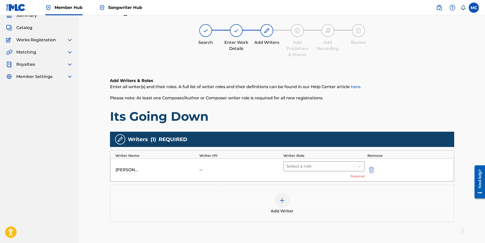
click at [293, 168] on div at bounding box center [319, 166] width 66 height 7
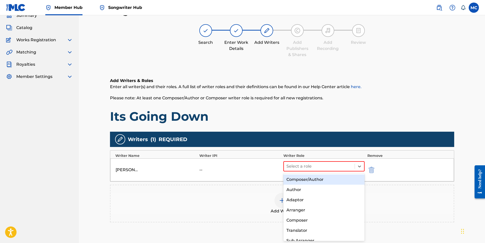
click at [303, 181] on div "Composer/Author" at bounding box center [323, 179] width 81 height 10
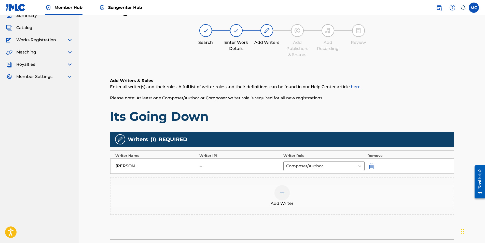
click at [285, 194] on img at bounding box center [282, 193] width 6 height 6
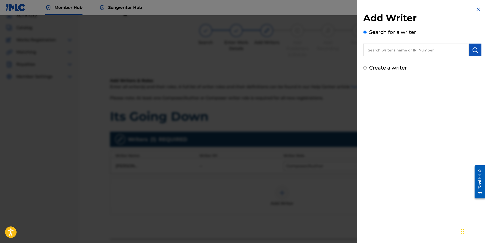
click at [398, 49] on input "text" at bounding box center [415, 50] width 105 height 13
type input "[PERSON_NAME]"
click at [473, 50] on img "submit" at bounding box center [475, 50] width 6 height 6
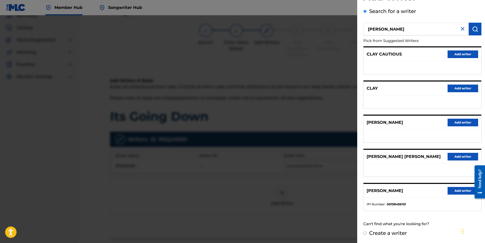
click at [364, 233] on input "Create a writer" at bounding box center [364, 232] width 3 height 3
radio input "false"
radio input "true"
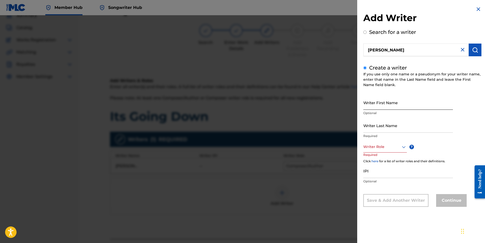
click at [382, 102] on input "Writer First Name" at bounding box center [408, 102] width 90 height 15
type input "Mariseli"
click at [385, 125] on input "Writer Last Name" at bounding box center [408, 125] width 90 height 15
type input "Clay"
click at [382, 147] on div at bounding box center [385, 147] width 44 height 6
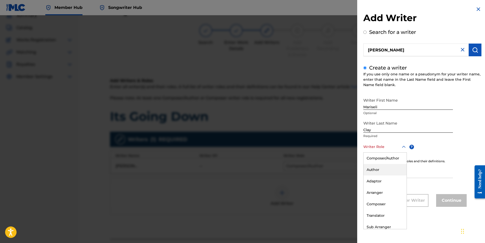
click at [383, 170] on div "Author" at bounding box center [385, 169] width 43 height 11
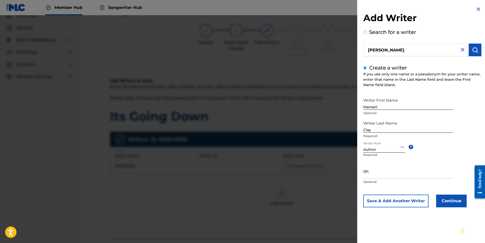
click at [405, 210] on div "Add Writer Search for a writer [PERSON_NAME] Create a writer If you use only on…" at bounding box center [422, 110] width 130 height 221
click at [403, 202] on button "Save & Add Another Writer" at bounding box center [395, 201] width 65 height 13
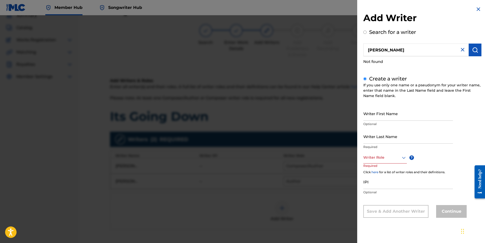
click at [406, 159] on icon at bounding box center [404, 158] width 6 height 6
click at [389, 184] on div "Author" at bounding box center [385, 180] width 43 height 11
click at [452, 213] on div "Continue" at bounding box center [451, 211] width 31 height 13
click at [395, 186] on input "IPI" at bounding box center [408, 182] width 90 height 15
click at [461, 48] on img at bounding box center [463, 50] width 6 height 6
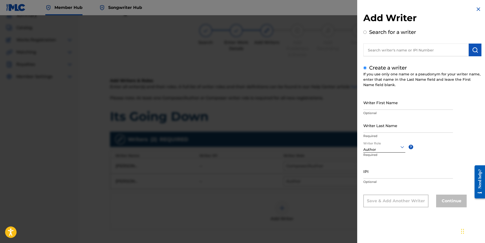
click at [476, 7] on img at bounding box center [478, 9] width 6 height 6
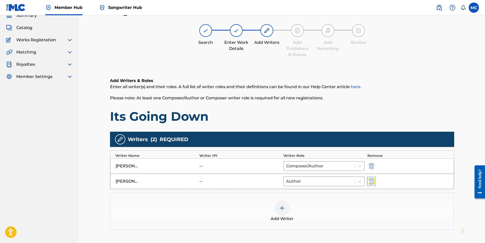
click at [369, 182] on img "submit" at bounding box center [372, 181] width 6 height 6
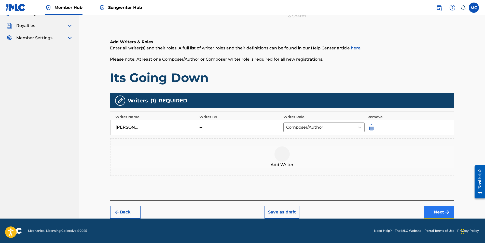
click at [434, 213] on button "Next" at bounding box center [439, 212] width 31 height 13
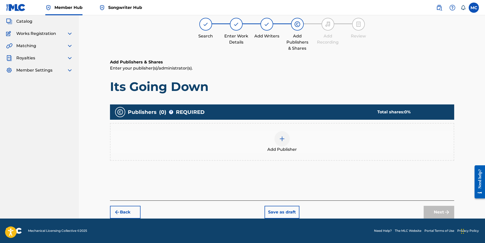
scroll to position [23, 0]
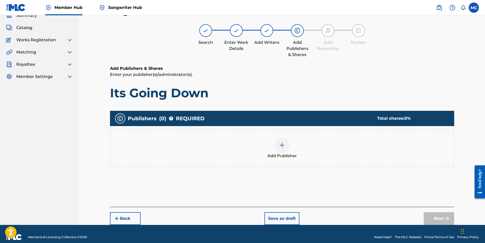
click at [285, 145] on div at bounding box center [281, 144] width 15 height 15
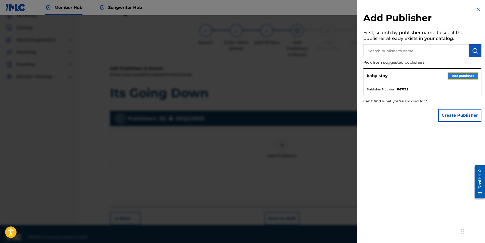
click at [451, 76] on button "Add publisher" at bounding box center [463, 76] width 31 height 8
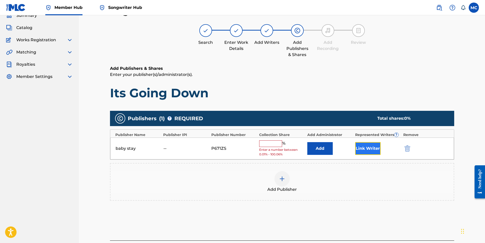
click at [370, 150] on button "Link Writer" at bounding box center [367, 148] width 25 height 13
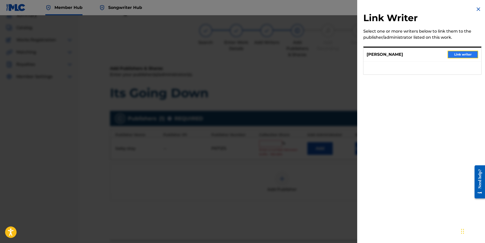
click at [457, 55] on button "Link writer" at bounding box center [463, 55] width 31 height 8
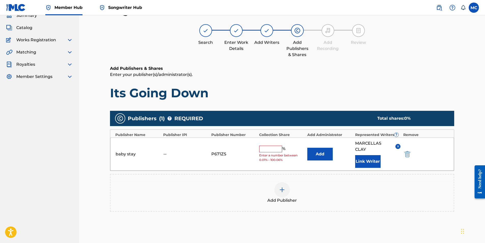
click at [268, 145] on div "baby stay -- P671ZS % Enter a number between 0.01% - 100.06% Add [PERSON_NAME] …" at bounding box center [282, 153] width 344 height 33
click at [269, 149] on input "text" at bounding box center [270, 149] width 23 height 7
type input "100"
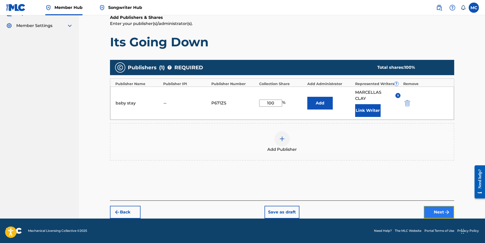
click at [438, 212] on button "Next" at bounding box center [439, 212] width 31 height 13
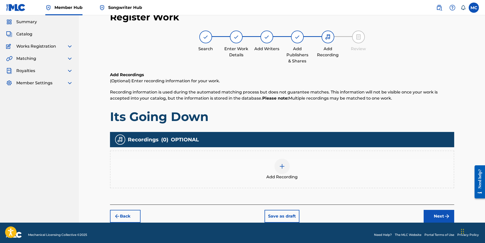
scroll to position [21, 0]
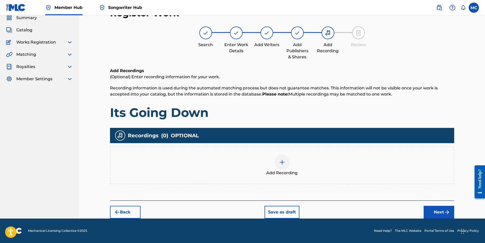
click at [283, 166] on div at bounding box center [281, 162] width 15 height 15
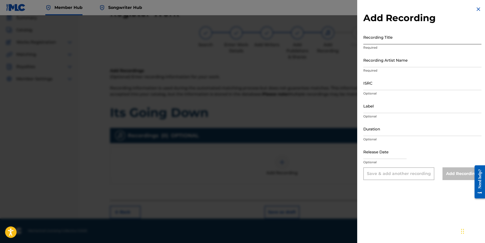
click at [380, 38] on input "Recording Title" at bounding box center [422, 37] width 118 height 15
type input "Its Goin Down"
click at [395, 62] on input "Recording Artist Name" at bounding box center [422, 60] width 118 height 15
type input "[PERSON_NAME]"
type input "03:17"
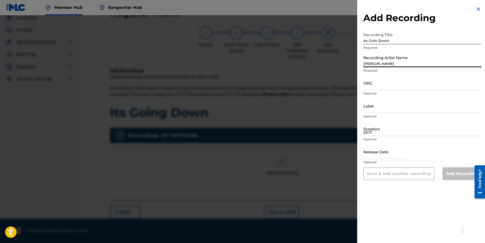
type input "[DATE]"
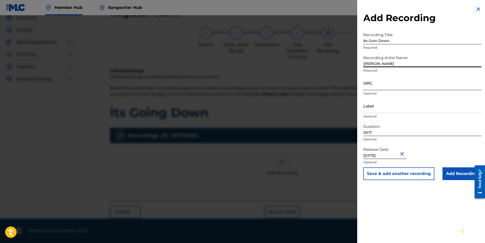
click at [381, 87] on input "ISRC" at bounding box center [422, 83] width 118 height 15
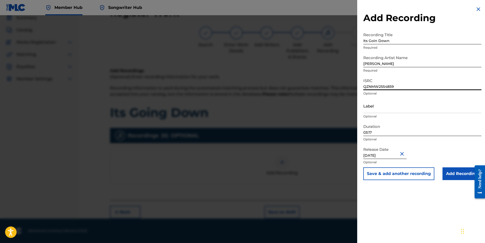
type input "QZNMW2554859"
click at [438, 150] on div "Release Date [DATE] Optional" at bounding box center [422, 155] width 118 height 23
click at [406, 155] on button "Close" at bounding box center [403, 154] width 8 height 16
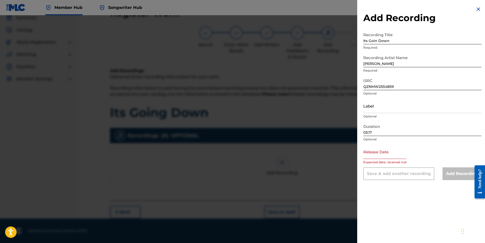
click at [394, 156] on input "text" at bounding box center [384, 151] width 43 height 15
select select "8"
select select "2025"
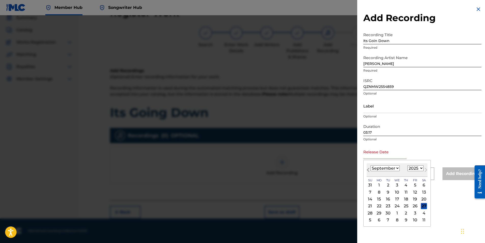
click at [366, 172] on button "Previous Month" at bounding box center [368, 171] width 8 height 8
click at [382, 170] on select "January February March April May June July August September October November De…" at bounding box center [384, 168] width 29 height 6
select select "8"
click at [370, 165] on select "January February March April May June July August September October November De…" at bounding box center [384, 168] width 29 height 6
click at [415, 184] on div "5" at bounding box center [415, 185] width 6 height 6
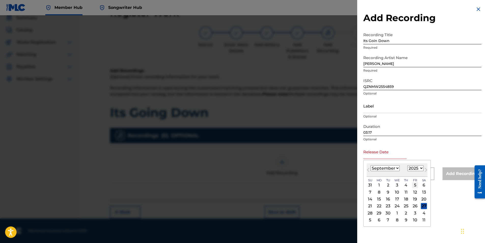
type input "[DATE]"
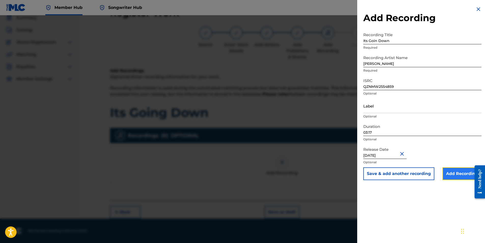
click at [451, 175] on input "Add Recording" at bounding box center [462, 173] width 39 height 13
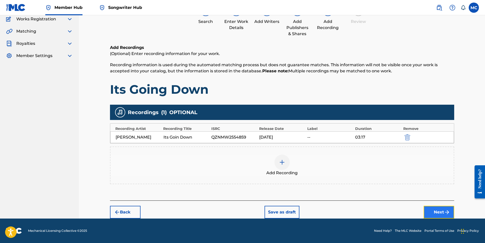
click at [443, 210] on button "Next" at bounding box center [439, 212] width 31 height 13
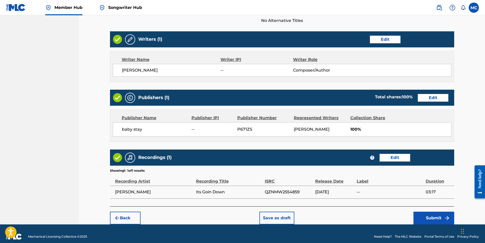
scroll to position [188, 0]
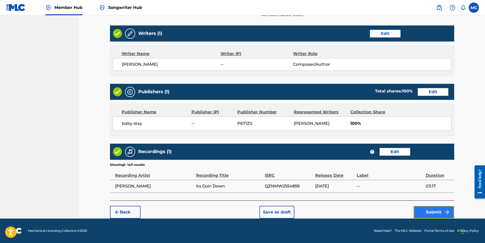
click at [431, 211] on button "Submit" at bounding box center [433, 212] width 41 height 13
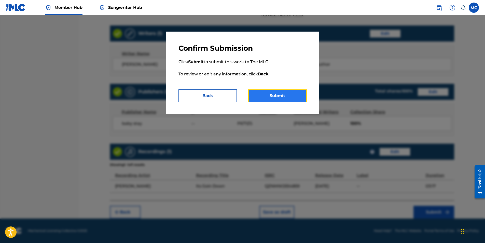
click at [270, 92] on button "Submit" at bounding box center [277, 95] width 59 height 13
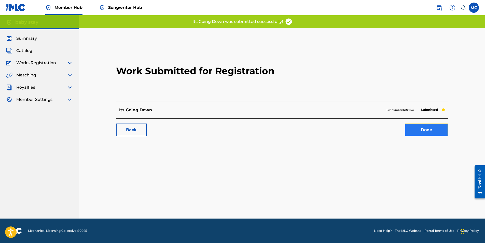
click at [425, 132] on link "Done" at bounding box center [426, 129] width 43 height 13
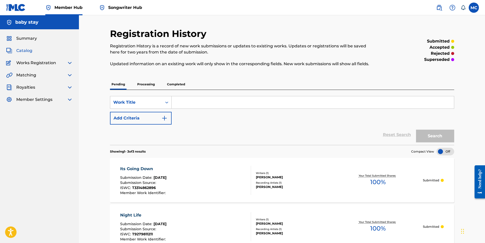
click at [19, 51] on span "Catalog" at bounding box center [24, 51] width 16 height 6
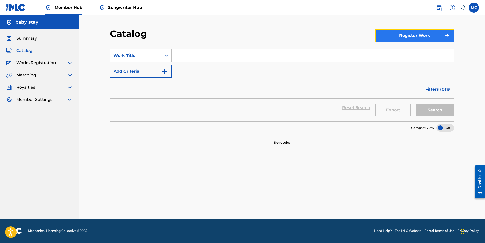
click at [416, 32] on button "Register Work" at bounding box center [414, 35] width 79 height 13
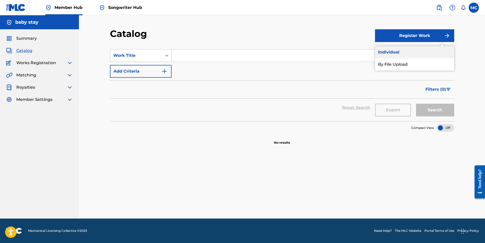
click at [396, 51] on link "Individual" at bounding box center [414, 52] width 79 height 12
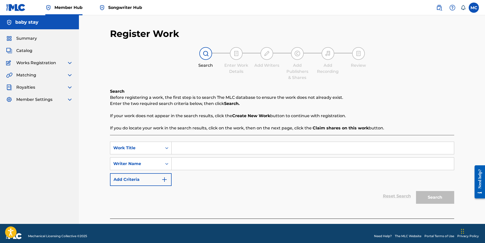
click at [186, 147] on input "Search Form" at bounding box center [313, 148] width 282 height 12
click at [28, 62] on span "Works Registration" at bounding box center [36, 63] width 40 height 6
click at [70, 63] on img at bounding box center [70, 63] width 6 height 6
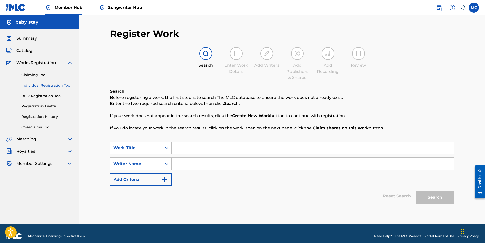
click at [70, 63] on img at bounding box center [70, 63] width 6 height 6
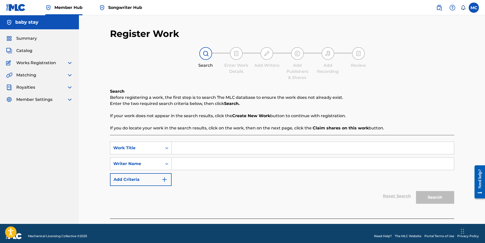
click at [41, 63] on span "Works Registration" at bounding box center [36, 63] width 40 height 6
click at [75, 65] on div "Summary Catalog Works Registration Claiming Tool Individual Registration Tool B…" at bounding box center [39, 68] width 79 height 79
click at [70, 63] on img at bounding box center [70, 63] width 6 height 6
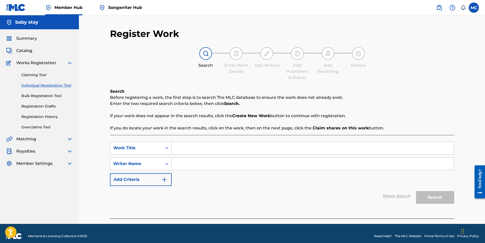
click at [70, 63] on img at bounding box center [70, 63] width 6 height 6
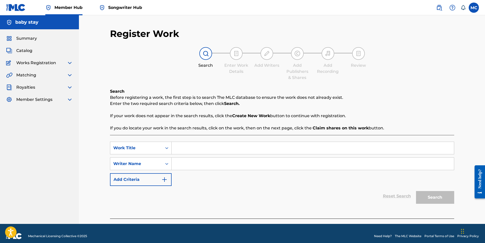
drag, startPoint x: 73, startPoint y: 86, endPoint x: 71, endPoint y: 86, distance: 2.8
click at [73, 86] on div "Summary Catalog Works Registration Claiming Tool Individual Registration Tool B…" at bounding box center [39, 68] width 79 height 79
click at [71, 86] on img at bounding box center [70, 87] width 6 height 6
click at [69, 86] on img at bounding box center [70, 87] width 6 height 6
click at [23, 64] on span "Works Registration" at bounding box center [36, 63] width 40 height 6
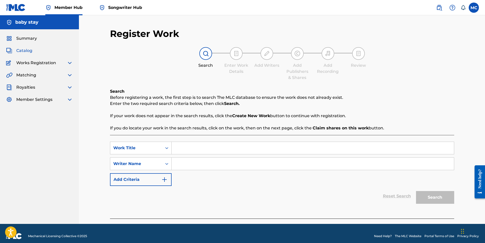
click at [20, 52] on span "Catalog" at bounding box center [24, 51] width 16 height 6
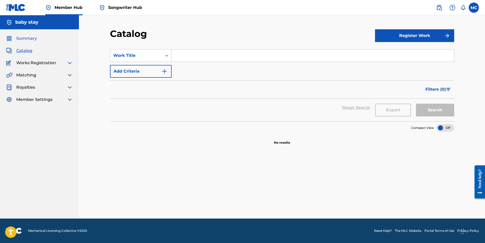
click at [29, 38] on span "Summary" at bounding box center [26, 38] width 21 height 6
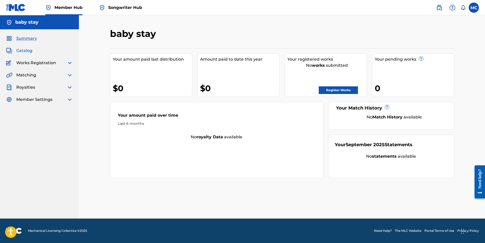
click at [24, 52] on span "Catalog" at bounding box center [24, 51] width 16 height 6
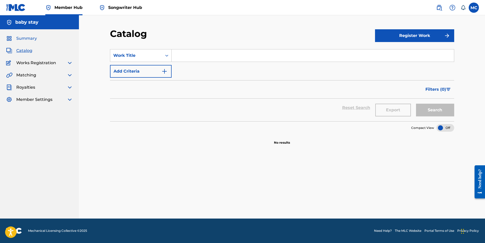
click at [25, 39] on span "Summary" at bounding box center [26, 38] width 21 height 6
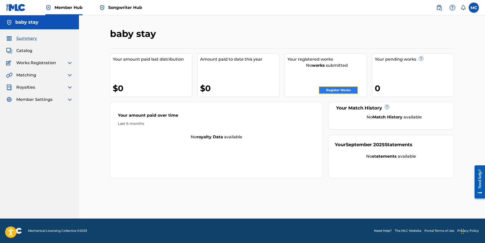
click at [325, 90] on link "Register Works" at bounding box center [338, 90] width 39 height 8
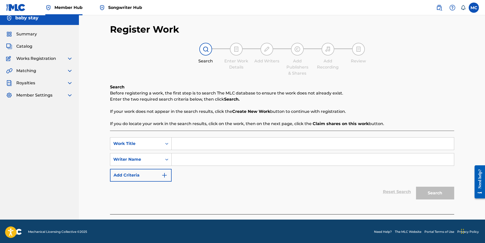
scroll to position [5, 0]
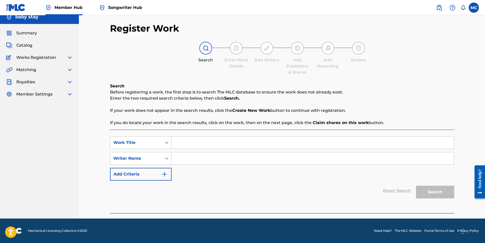
click at [201, 147] on input "Search Form" at bounding box center [313, 142] width 282 height 12
type input "i"
click at [185, 143] on input "I Cant Breathe" at bounding box center [313, 142] width 282 height 12
type input "I Can't Breathe"
click at [187, 154] on input "Search Form" at bounding box center [313, 158] width 282 height 12
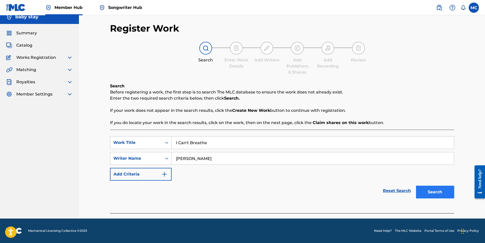
type input "[PERSON_NAME]"
click at [433, 190] on button "Search" at bounding box center [435, 192] width 38 height 13
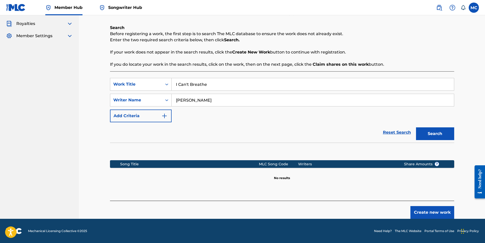
scroll to position [64, 0]
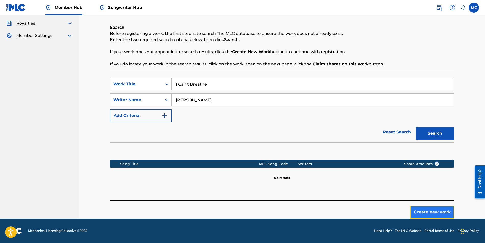
click at [422, 212] on button "Create new work" at bounding box center [432, 212] width 44 height 13
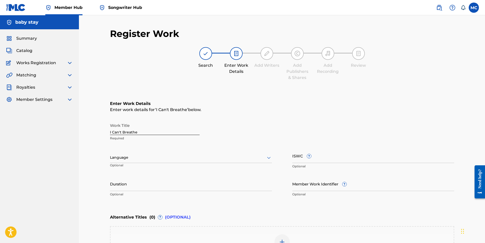
click at [128, 158] on div at bounding box center [191, 157] width 162 height 6
click at [129, 170] on div "English" at bounding box center [190, 168] width 161 height 11
click at [131, 182] on input "Duration" at bounding box center [191, 183] width 162 height 15
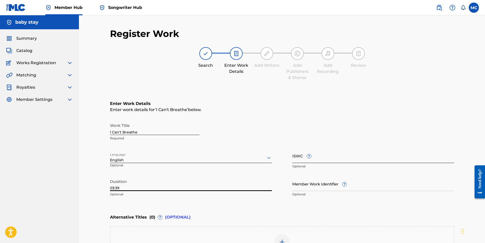
type input "03:39"
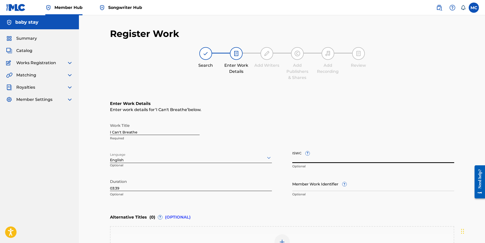
click at [300, 158] on input "ISWC ?" at bounding box center [373, 155] width 162 height 15
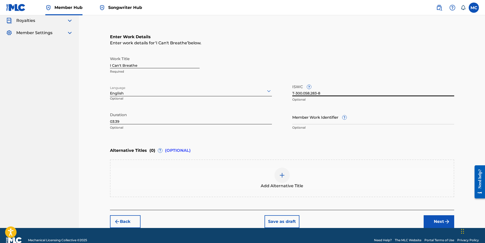
scroll to position [76, 0]
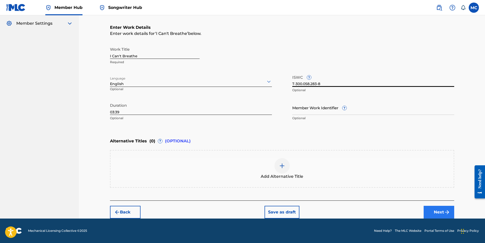
type input "T-300.058.283-8"
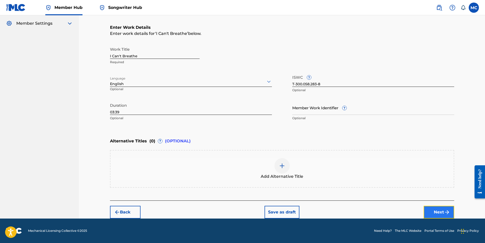
click at [444, 212] on img "submit" at bounding box center [447, 212] width 6 height 6
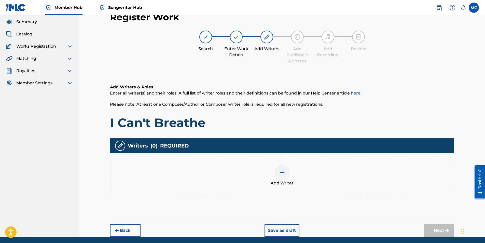
scroll to position [23, 0]
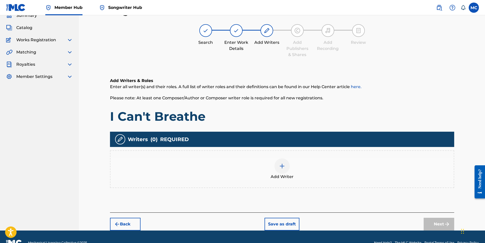
click at [282, 165] on img at bounding box center [282, 166] width 6 height 6
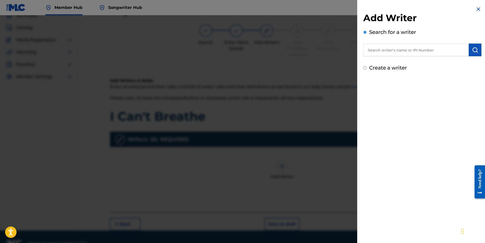
click at [451, 49] on input "text" at bounding box center [415, 50] width 105 height 13
type input "[PERSON_NAME]"
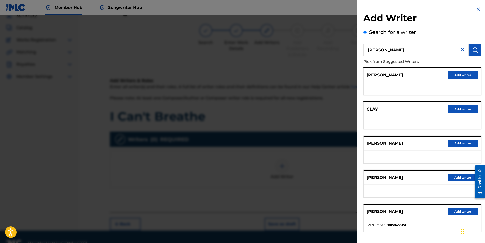
scroll to position [21, 0]
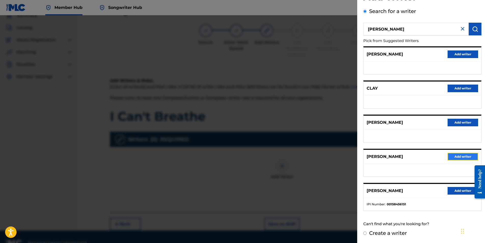
click at [460, 153] on button "Add writer" at bounding box center [463, 157] width 31 height 8
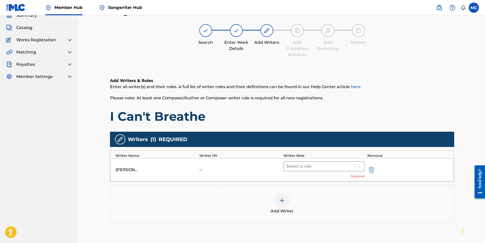
click at [314, 166] on div at bounding box center [319, 166] width 66 height 7
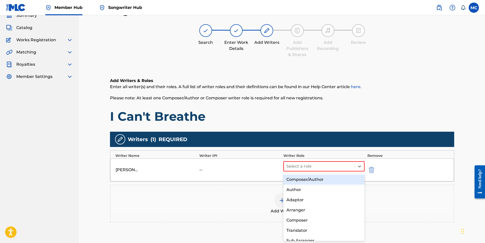
click at [310, 180] on div "Composer/Author" at bounding box center [323, 179] width 81 height 10
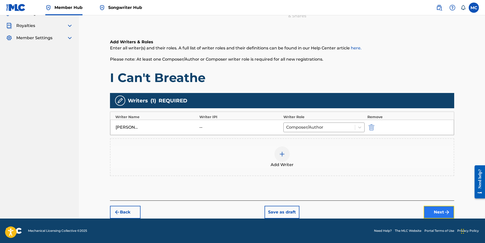
click at [441, 212] on button "Next" at bounding box center [439, 212] width 31 height 13
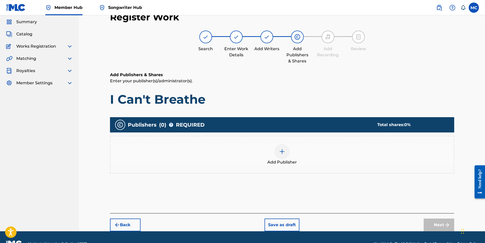
scroll to position [23, 0]
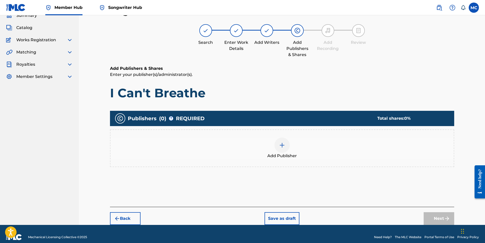
click at [283, 145] on img at bounding box center [282, 145] width 6 height 6
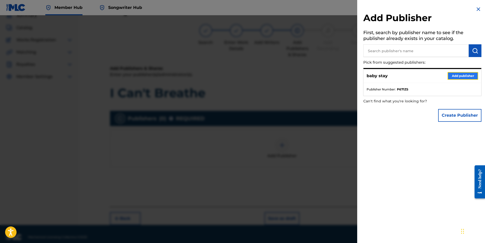
click at [463, 75] on button "Add publisher" at bounding box center [463, 76] width 31 height 8
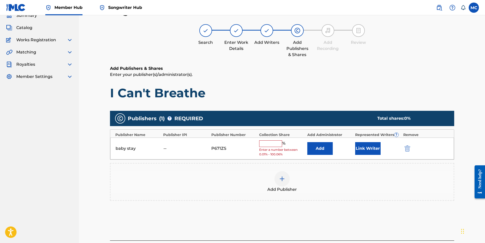
click at [134, 142] on div "baby stay -- P671ZS % Enter a number between 0.01% - 100.06% Add Link Writer" at bounding box center [282, 148] width 344 height 22
drag, startPoint x: 119, startPoint y: 146, endPoint x: 131, endPoint y: 145, distance: 12.0
click at [124, 146] on div "baby stay" at bounding box center [127, 148] width 23 height 6
click at [136, 139] on div "baby stay -- P671ZS % Enter a number between 0.01% - 100.06% Add Link Writer" at bounding box center [282, 148] width 344 height 22
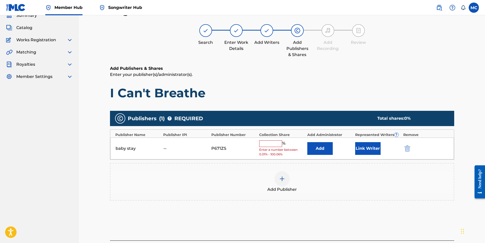
click at [136, 139] on div "baby stay -- P671ZS % Enter a number between 0.01% - 100.06% Add Link Writer" at bounding box center [282, 148] width 344 height 22
drag, startPoint x: 136, startPoint y: 139, endPoint x: 132, endPoint y: 151, distance: 12.2
click at [128, 147] on div "baby stay" at bounding box center [127, 148] width 23 height 6
click at [155, 168] on div "Add Publisher" at bounding box center [282, 182] width 344 height 38
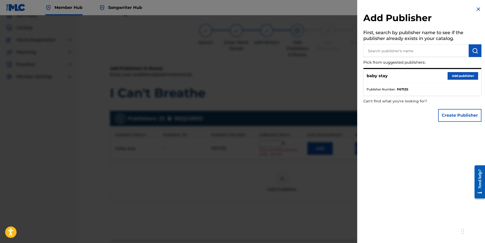
click at [226, 98] on div at bounding box center [242, 136] width 485 height 243
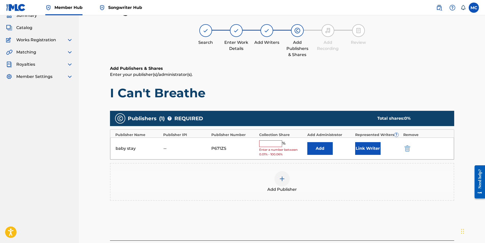
click at [40, 37] on span "Works Registration" at bounding box center [36, 40] width 40 height 6
click at [60, 38] on div "Works Registration" at bounding box center [39, 40] width 67 height 6
click at [366, 149] on button "Link Writer" at bounding box center [367, 148] width 25 height 13
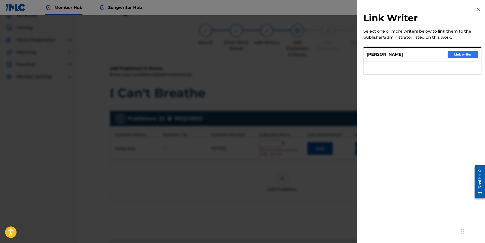
click at [460, 54] on button "Link writer" at bounding box center [463, 55] width 31 height 8
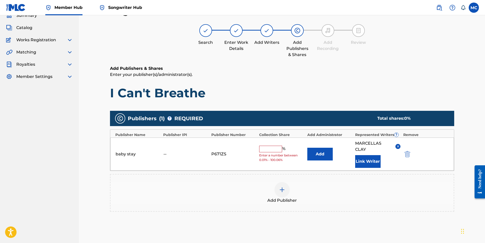
click at [271, 147] on input "text" at bounding box center [270, 149] width 23 height 7
type input "100"
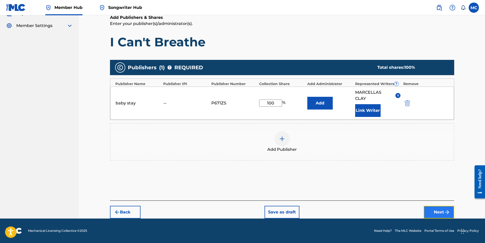
click at [451, 209] on button "Next" at bounding box center [439, 212] width 31 height 13
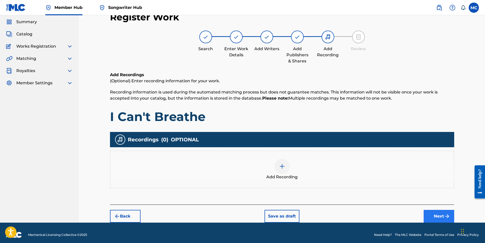
scroll to position [21, 0]
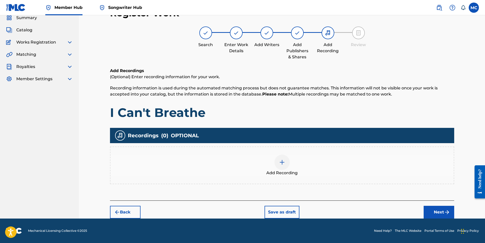
click at [284, 163] on img at bounding box center [282, 162] width 6 height 6
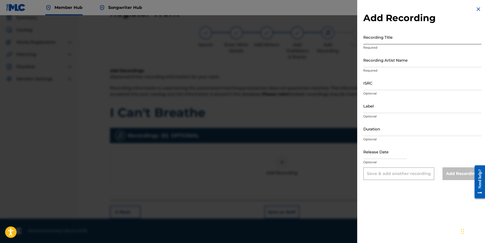
click at [375, 40] on input "Recording Title" at bounding box center [422, 37] width 118 height 15
type input "I Can't Breathe"
click at [395, 65] on input "Recording Artist Name" at bounding box center [422, 60] width 118 height 15
type input "[PERSON_NAME]"
type input "03:17"
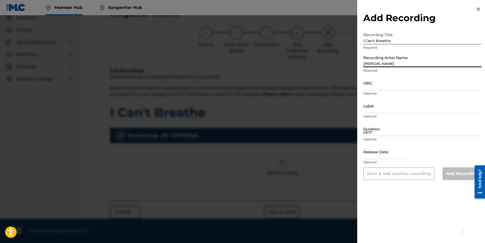
type input "[DATE]"
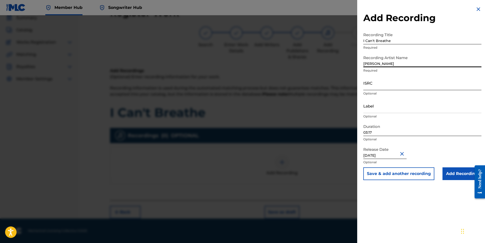
click at [379, 85] on input "ISRC" at bounding box center [422, 83] width 118 height 15
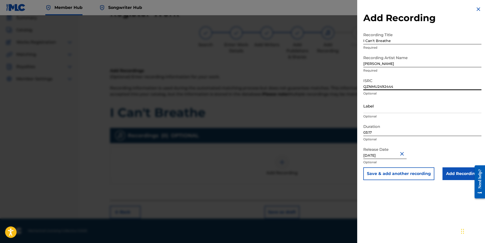
type input "QZNMU2492444"
click at [396, 156] on input "[DATE]" at bounding box center [384, 151] width 43 height 15
select select "8"
select select "2025"
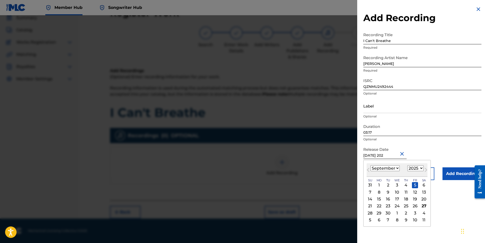
type input "[DATE]"
select select "2024"
click at [387, 156] on input "[DATE]" at bounding box center [384, 151] width 43 height 15
type input "A 20 2024"
select select "3"
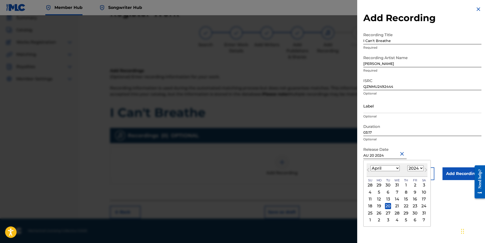
type input "[DATE]"
select select "7"
type input "[DATE]"
click at [390, 205] on div "20" at bounding box center [388, 206] width 6 height 6
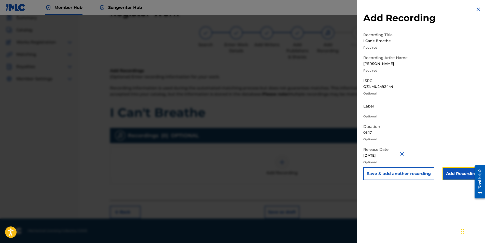
drag, startPoint x: 458, startPoint y: 173, endPoint x: 453, endPoint y: 176, distance: 5.2
click at [458, 173] on input "Add Recording" at bounding box center [462, 173] width 39 height 13
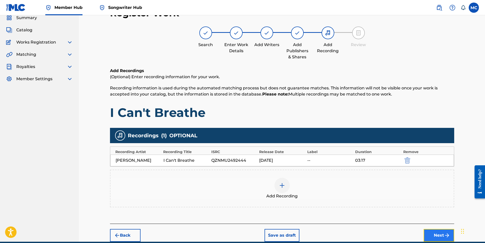
click at [438, 236] on button "Next" at bounding box center [439, 235] width 31 height 13
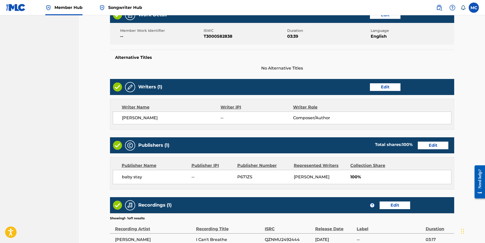
scroll to position [176, 0]
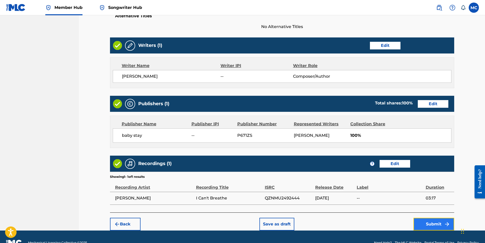
click at [436, 223] on button "Submit" at bounding box center [433, 224] width 41 height 13
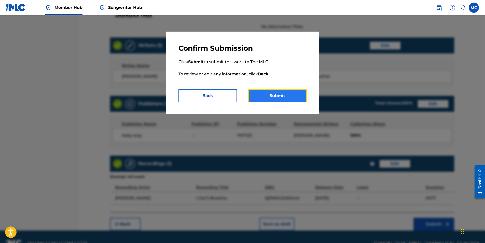
click at [288, 96] on button "Submit" at bounding box center [277, 95] width 59 height 13
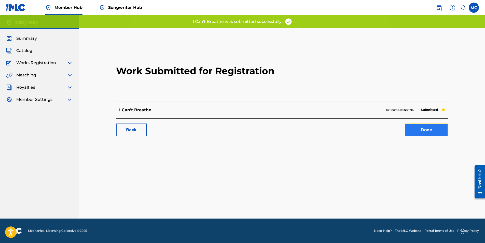
click at [444, 136] on link "Done" at bounding box center [426, 129] width 43 height 13
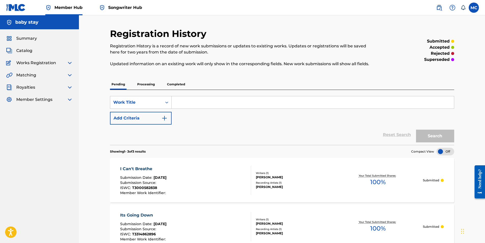
click at [32, 99] on span "Member Settings" at bounding box center [34, 99] width 36 height 6
click at [76, 100] on div "Summary Catalog Works Registration Claiming Tool Individual Registration Tool B…" at bounding box center [39, 68] width 79 height 79
click at [69, 100] on img at bounding box center [70, 99] width 6 height 6
click at [50, 122] on link "Member Information" at bounding box center [46, 121] width 51 height 5
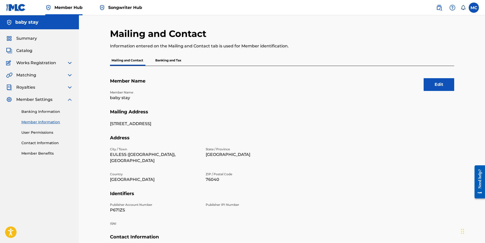
click at [126, 99] on p "baby stay" at bounding box center [155, 98] width 90 height 6
click at [438, 86] on button "Edit" at bounding box center [439, 84] width 31 height 13
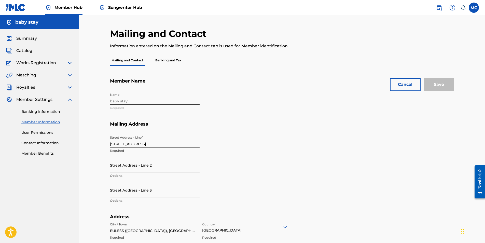
click at [131, 99] on div "Name baby stay Required" at bounding box center [202, 105] width 185 height 31
click at [122, 101] on div "Name baby stay Required" at bounding box center [202, 105] width 185 height 31
click at [127, 101] on div "Name baby stay Required" at bounding box center [202, 105] width 185 height 31
click at [128, 101] on div "Name baby stay Required" at bounding box center [202, 105] width 185 height 31
drag, startPoint x: 109, startPoint y: 101, endPoint x: 116, endPoint y: 101, distance: 6.6
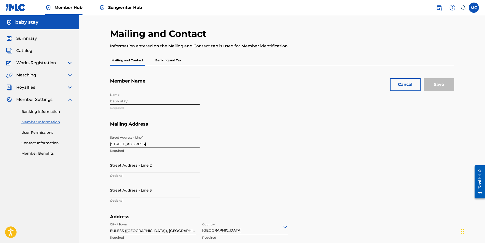
click at [112, 101] on div "Mailing and Contact Information entered on the Mailing and Contact tab is used …" at bounding box center [282, 216] width 356 height 377
click at [117, 101] on div "Name baby stay Required" at bounding box center [202, 105] width 185 height 31
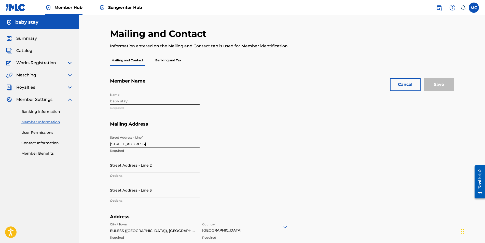
drag, startPoint x: 117, startPoint y: 101, endPoint x: 171, endPoint y: 109, distance: 54.5
click at [171, 108] on div "Name baby stay Required" at bounding box center [202, 105] width 185 height 31
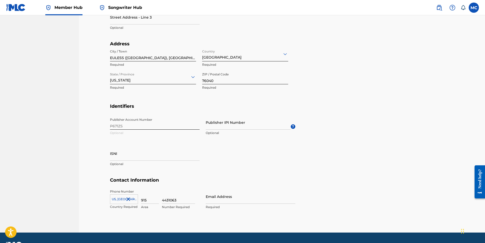
scroll to position [187, 0]
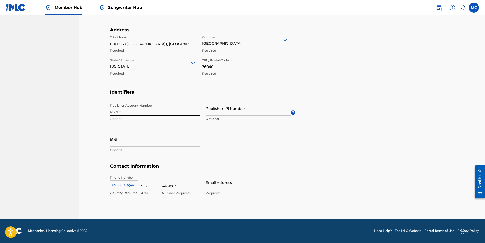
click at [146, 188] on input "915" at bounding box center [150, 182] width 18 height 15
click at [113, 196] on div "US, [GEOGRAPHIC_DATA] +1 Country Required" at bounding box center [124, 186] width 28 height 23
click at [226, 185] on input "Email Address" at bounding box center [251, 182] width 90 height 15
type input "[EMAIL_ADDRESS][DOMAIN_NAME]"
type input "[GEOGRAPHIC_DATA]"
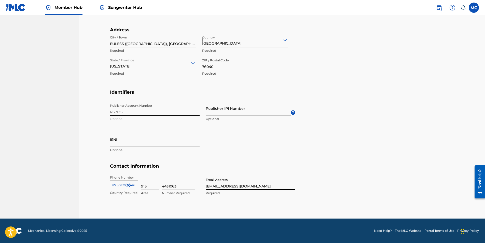
type input "[US_STATE]"
type input "1"
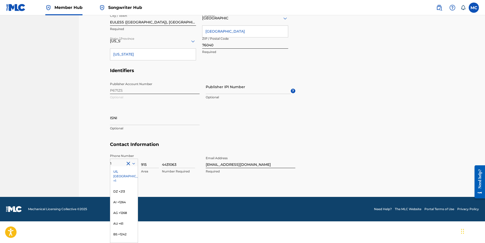
click at [221, 182] on div "Phone Number 1 [GEOGRAPHIC_DATA], [GEOGRAPHIC_DATA] +1 DZ +213 AI +1264 AG +126…" at bounding box center [202, 169] width 185 height 31
drag, startPoint x: 199, startPoint y: 182, endPoint x: 196, endPoint y: 182, distance: 3.1
click at [196, 182] on div "Phone Number 1 [GEOGRAPHIC_DATA], [GEOGRAPHIC_DATA] +1 DZ +213 AI +1264 AG +126…" at bounding box center [202, 169] width 185 height 31
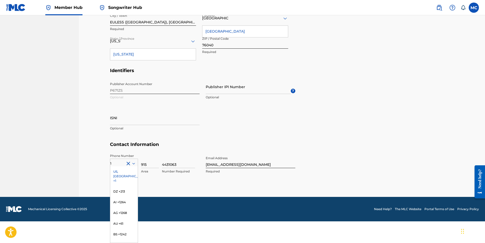
click at [186, 146] on h5 "Contact Information" at bounding box center [282, 148] width 344 height 12
click at [177, 143] on h5 "Contact Information" at bounding box center [282, 148] width 344 height 12
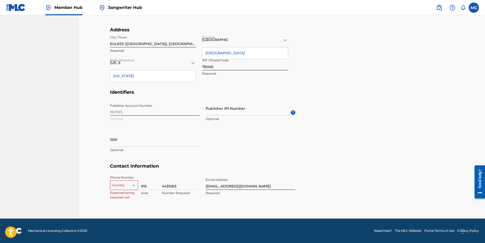
scroll to position [187, 0]
click at [129, 183] on div "Country" at bounding box center [124, 184] width 28 height 8
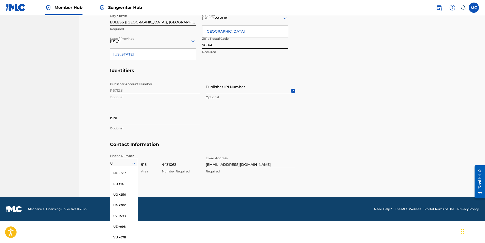
scroll to position [32, 0]
type input "UN"
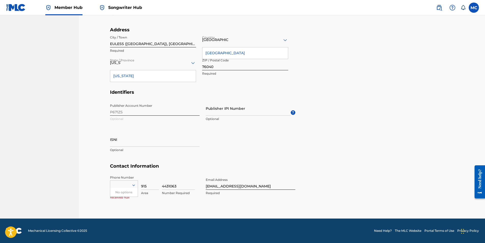
click at [132, 186] on icon at bounding box center [133, 185] width 5 height 5
click at [129, 186] on div "Country" at bounding box center [124, 184] width 28 height 8
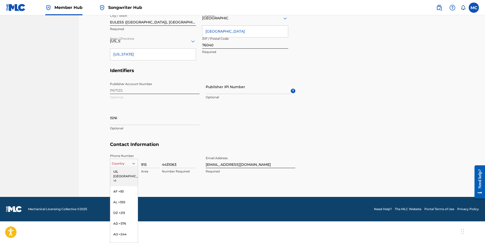
click at [119, 171] on div "US, [GEOGRAPHIC_DATA] +1" at bounding box center [123, 176] width 27 height 20
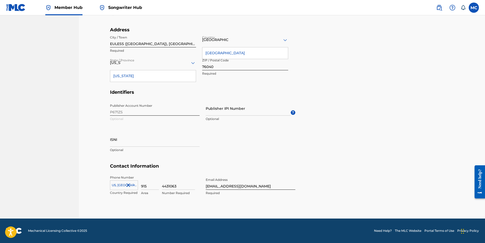
scroll to position [187, 0]
click at [232, 209] on div "Cancel Save Member Name Name baby stay Required Mailing Address Street Address …" at bounding box center [282, 48] width 344 height 339
click at [239, 157] on div "Publisher Account Number P671ZS Optional Publisher IPI Number Optional ? ISNI O…" at bounding box center [202, 132] width 185 height 62
click at [134, 120] on div "Publisher Account Number P671ZS Optional Publisher IPI Number Optional ? ISNI O…" at bounding box center [202, 132] width 185 height 62
click at [125, 113] on div "Publisher Account Number P671ZS Optional Publisher IPI Number Optional ? ISNI O…" at bounding box center [202, 132] width 185 height 62
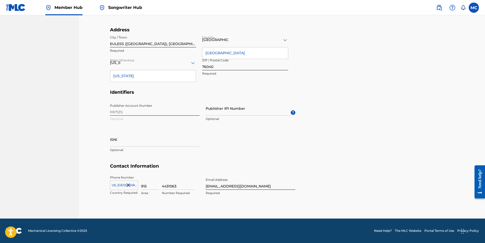
drag, startPoint x: 129, startPoint y: 119, endPoint x: 131, endPoint y: 125, distance: 6.1
click at [129, 120] on div "Publisher Account Number P671ZS Optional Publisher IPI Number Optional ? ISNI O…" at bounding box center [202, 132] width 185 height 62
drag, startPoint x: 186, startPoint y: 152, endPoint x: 193, endPoint y: 155, distance: 7.1
click at [187, 153] on div "ISNI Optional" at bounding box center [155, 143] width 90 height 23
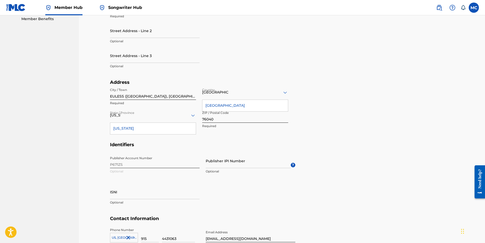
scroll to position [131, 0]
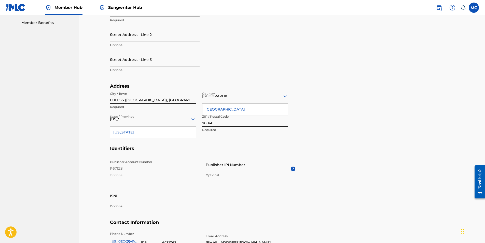
click at [253, 152] on h5 "Identifiers" at bounding box center [282, 152] width 344 height 12
click at [137, 115] on div "[US_STATE]" at bounding box center [153, 119] width 86 height 15
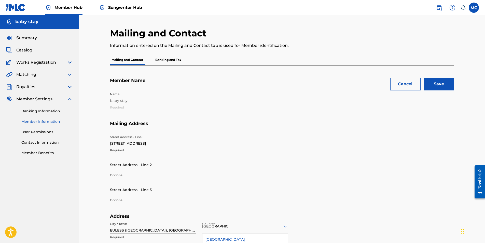
scroll to position [0, 0]
click at [125, 95] on div "Name baby stay Required" at bounding box center [202, 105] width 185 height 31
drag, startPoint x: 121, startPoint y: 97, endPoint x: 118, endPoint y: 102, distance: 5.6
click at [119, 100] on div "Name baby stay Required" at bounding box center [202, 105] width 185 height 31
click at [118, 102] on div "Name baby stay Required" at bounding box center [202, 105] width 185 height 31
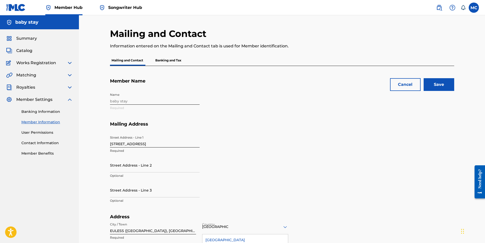
click at [118, 103] on div "Name baby stay Required" at bounding box center [202, 105] width 185 height 31
drag, startPoint x: 118, startPoint y: 103, endPoint x: 173, endPoint y: 57, distance: 72.5
click at [173, 57] on p "Banking and Tax" at bounding box center [168, 60] width 29 height 11
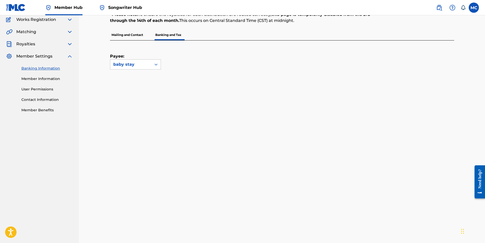
scroll to position [37, 0]
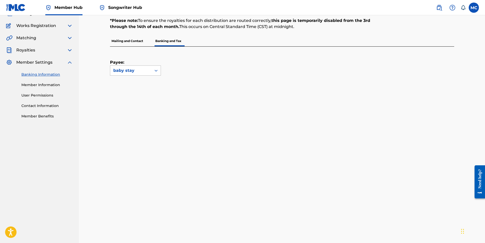
click at [153, 70] on div at bounding box center [155, 70] width 9 height 9
click at [138, 78] on div "No options" at bounding box center [135, 81] width 50 height 10
click at [147, 67] on div "baby stay" at bounding box center [130, 71] width 41 height 10
click at [120, 71] on div "baby stay" at bounding box center [130, 70] width 35 height 6
click at [133, 38] on p "Mailing and Contact" at bounding box center [127, 41] width 35 height 11
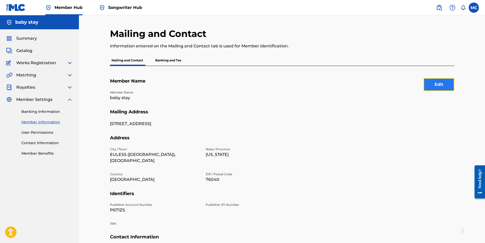
click at [434, 87] on button "Edit" at bounding box center [439, 84] width 31 height 13
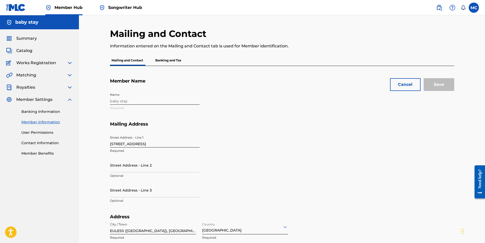
click at [114, 100] on div "Name baby stay Required" at bounding box center [202, 105] width 185 height 31
click at [114, 101] on div "Name baby stay Required" at bounding box center [202, 105] width 185 height 31
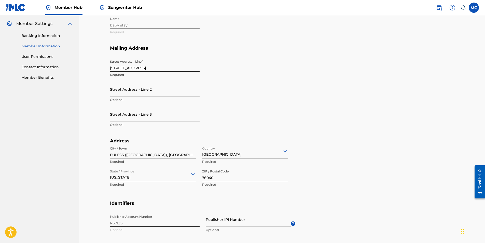
scroll to position [76, 0]
click at [150, 85] on input "Street Address - Line 2" at bounding box center [155, 88] width 90 height 15
click at [271, 118] on div "Street Address - Line 1 [STREET_ADDRESS] Required Street Address - Line 2 Optio…" at bounding box center [202, 97] width 185 height 81
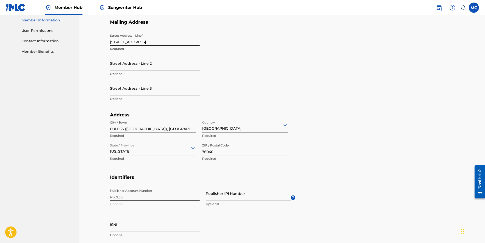
click at [129, 196] on div "Publisher Account Number P671ZS Optional Publisher IPI Number Optional ? ISNI O…" at bounding box center [202, 217] width 185 height 62
drag, startPoint x: 125, startPoint y: 195, endPoint x: 117, endPoint y: 195, distance: 8.7
click at [122, 195] on div "Publisher Account Number P671ZS Optional Publisher IPI Number Optional ? ISNI O…" at bounding box center [202, 217] width 185 height 62
click at [117, 195] on div "Publisher Account Number P671ZS Optional Publisher IPI Number Optional ? ISNI O…" at bounding box center [202, 217] width 185 height 62
click at [116, 196] on div "Publisher Account Number P671ZS Optional Publisher IPI Number Optional ? ISNI O…" at bounding box center [202, 217] width 185 height 62
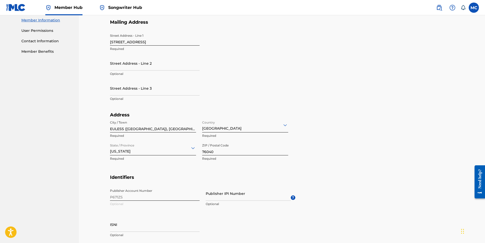
click at [116, 197] on div "Publisher Account Number P671ZS Optional Publisher IPI Number Optional ? ISNI O…" at bounding box center [202, 217] width 185 height 62
click at [118, 198] on div "Publisher Account Number P671ZS Optional Publisher IPI Number Optional ? ISNI O…" at bounding box center [202, 217] width 185 height 62
drag, startPoint x: 123, startPoint y: 198, endPoint x: 127, endPoint y: 198, distance: 4.1
click at [123, 198] on div "Publisher Account Number P671ZS Optional Publisher IPI Number Optional ? ISNI O…" at bounding box center [202, 217] width 185 height 62
drag, startPoint x: 146, startPoint y: 198, endPoint x: 149, endPoint y: 197, distance: 3.4
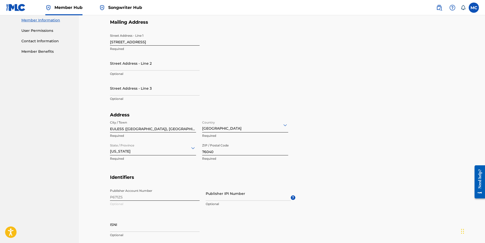
click at [146, 198] on div "Publisher Account Number P671ZS Optional Publisher IPI Number Optional ? ISNI O…" at bounding box center [202, 217] width 185 height 62
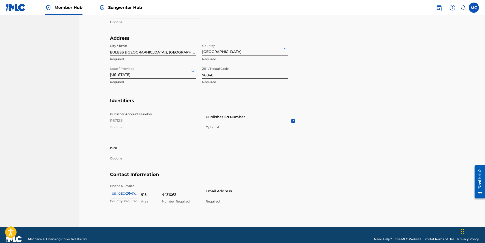
scroll to position [187, 0]
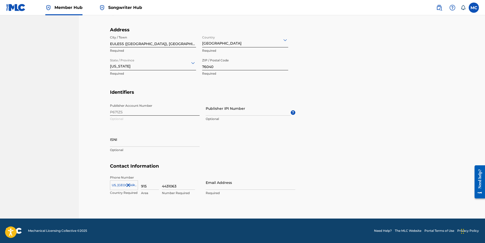
click at [203, 185] on div "Phone Number [GEOGRAPHIC_DATA], [GEOGRAPHIC_DATA] +1 Country Required 915 Area …" at bounding box center [202, 190] width 185 height 31
click at [211, 186] on input "Email Address" at bounding box center [251, 182] width 90 height 15
type input "[EMAIL_ADDRESS][DOMAIN_NAME]"
type input "[GEOGRAPHIC_DATA]"
type input "[US_STATE]"
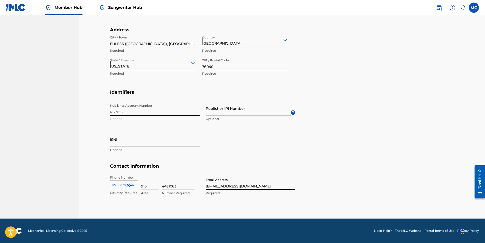
type input "1"
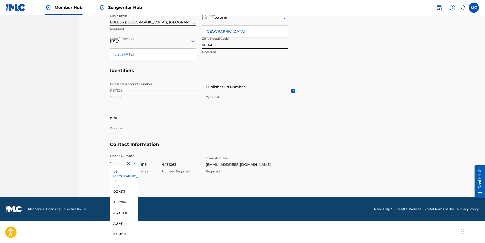
click at [121, 171] on div "US, [GEOGRAPHIC_DATA] +1" at bounding box center [123, 176] width 27 height 20
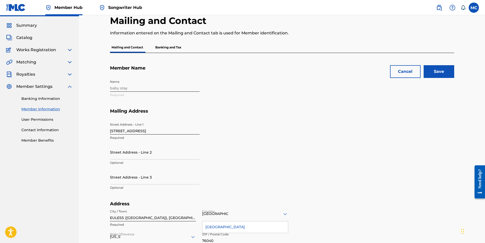
scroll to position [12, 0]
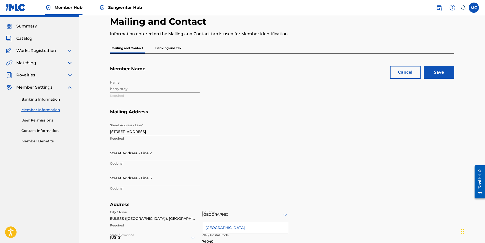
click at [145, 130] on input "[STREET_ADDRESS]" at bounding box center [155, 128] width 90 height 15
click at [126, 92] on div "Name baby stay Required" at bounding box center [202, 93] width 185 height 31
click at [123, 92] on div "Name baby stay Required" at bounding box center [202, 93] width 185 height 31
click at [120, 88] on div "Name baby stay Required" at bounding box center [202, 93] width 185 height 31
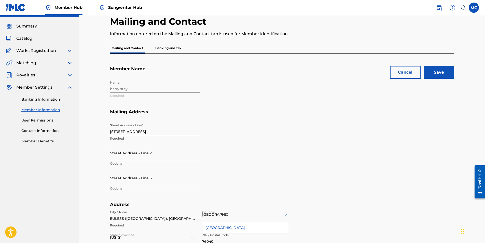
click at [120, 88] on div "Name baby stay Required" at bounding box center [202, 93] width 185 height 31
click at [444, 72] on input "Save" at bounding box center [439, 72] width 31 height 13
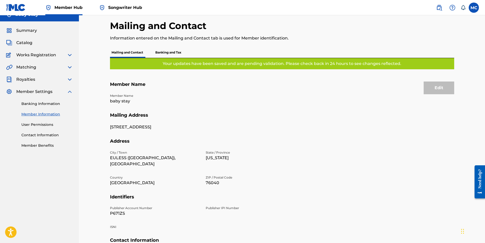
scroll to position [0, 0]
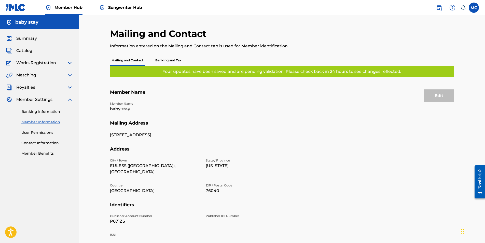
click at [130, 90] on h5 "Member Name" at bounding box center [282, 95] width 344 height 12
click at [46, 142] on link "Contact Information" at bounding box center [46, 142] width 51 height 5
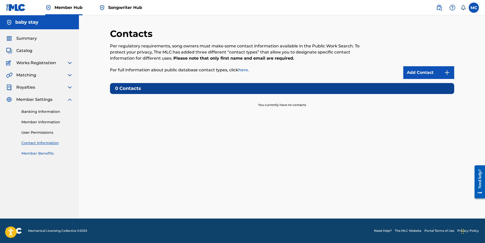
click at [36, 153] on link "Member Benefits" at bounding box center [46, 153] width 51 height 5
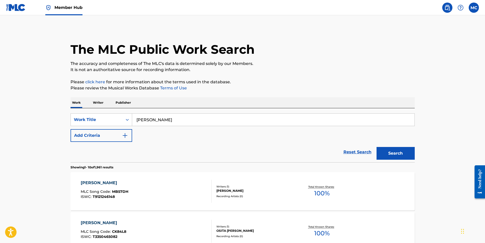
click at [19, 8] on img at bounding box center [16, 7] width 20 height 7
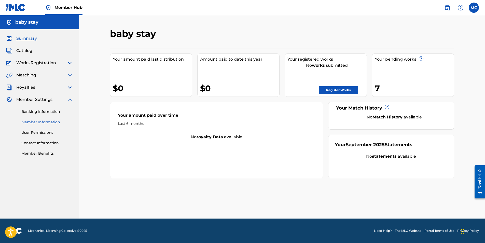
click at [46, 121] on link "Member Information" at bounding box center [46, 121] width 51 height 5
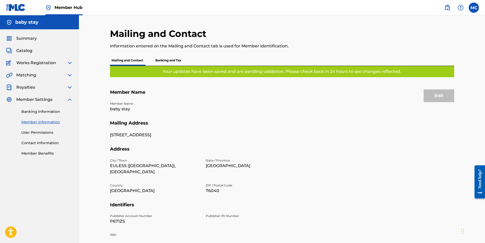
click at [175, 112] on p "baby stay" at bounding box center [155, 109] width 90 height 6
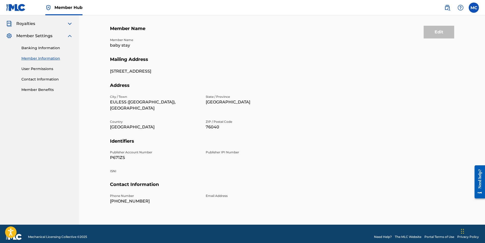
scroll to position [38, 0]
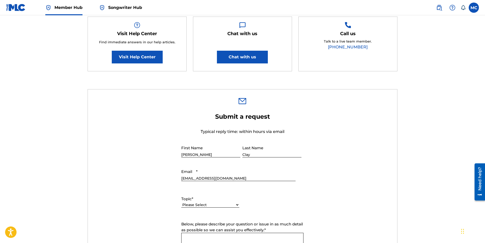
scroll to position [127, 0]
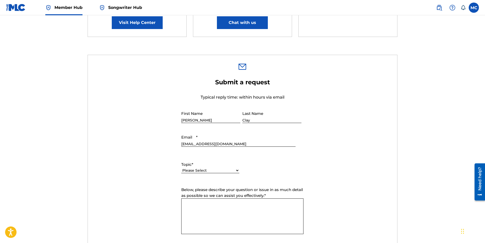
click at [222, 170] on select "Please Select I need help with my account I need help with managing my catalog …" at bounding box center [210, 170] width 58 height 5
select select "I need help with my account"
click at [181, 168] on select "Please Select I need help with my account I need help with managing my catalog …" at bounding box center [210, 170] width 58 height 5
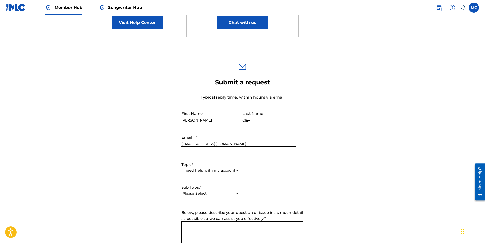
click at [221, 194] on select "Please Select I need help with my user account I can't log in to my user accoun…" at bounding box center [210, 193] width 58 height 5
select select "I need help with my Member account"
click at [181, 191] on select "Please Select I need help with my user account I can't log in to my user accoun…" at bounding box center [210, 193] width 58 height 5
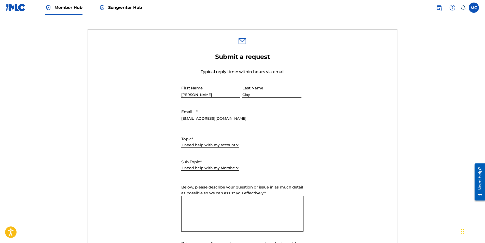
click at [235, 214] on textarea "Below, please describe your question or issue in as much detail as possible so …" at bounding box center [242, 214] width 122 height 36
type textarea "h"
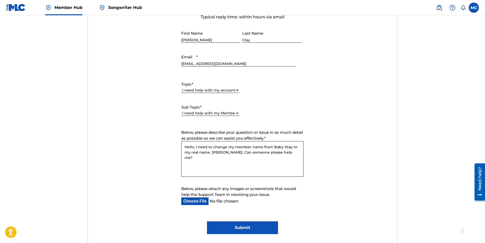
scroll to position [55, 0]
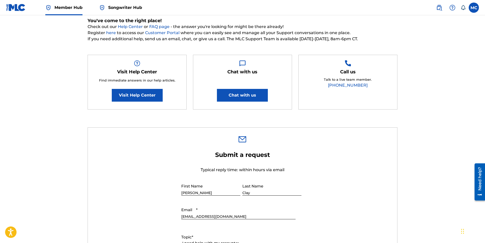
type textarea "Hello, I need to change my member name from Baby Stay to my real name. Marcella…"
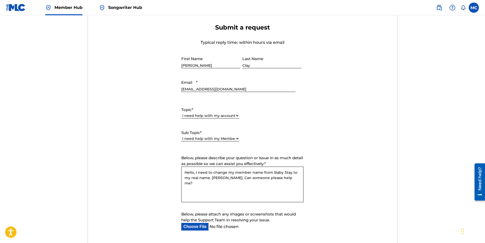
click at [199, 224] on input "Below, please attach any images or screenshots that would help the Support Team…" at bounding box center [238, 227] width 114 height 8
type input "C:\fakepath\Screenshot 2025-09-27 205419.png"
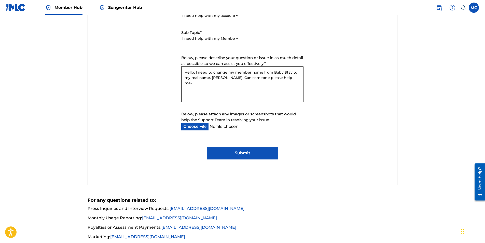
scroll to position [284, 0]
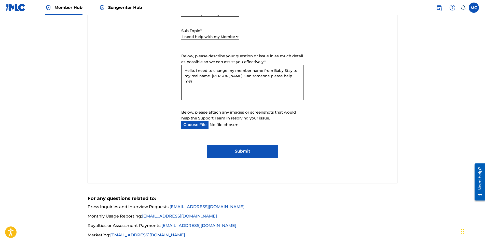
click at [245, 149] on input "Submit" at bounding box center [242, 151] width 71 height 13
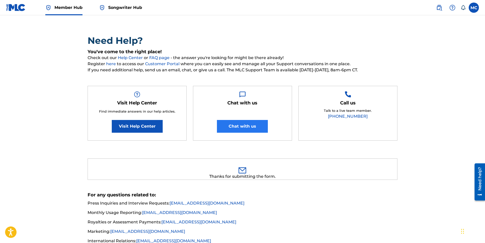
scroll to position [0, 0]
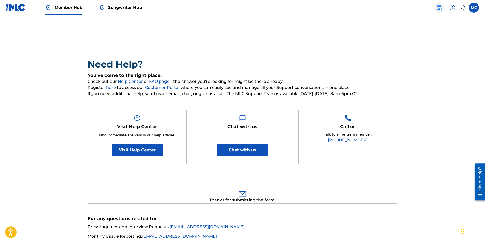
click at [437, 8] on img at bounding box center [439, 8] width 6 height 6
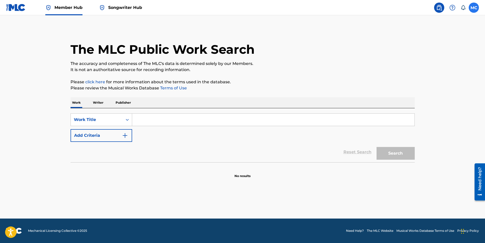
click at [473, 10] on label at bounding box center [474, 8] width 10 height 10
click at [474, 8] on input "MC Marcellas Clay team.marcellasclay@gmail.com Notification Preferences Profile…" at bounding box center [474, 8] width 0 height 0
click at [425, 65] on link "Profile" at bounding box center [424, 63] width 10 height 5
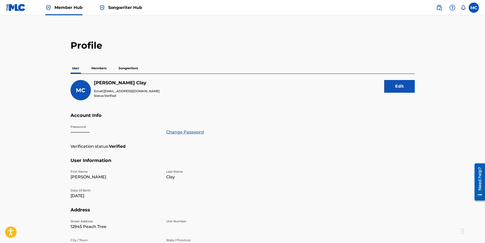
click at [126, 71] on p "Songwriters" at bounding box center [128, 68] width 22 height 11
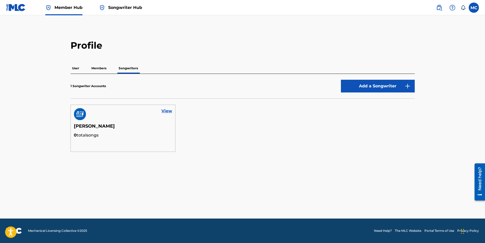
click at [101, 66] on p "Members" at bounding box center [99, 68] width 18 height 11
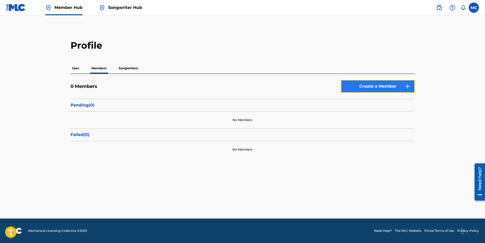
click at [390, 88] on link "Create a Member" at bounding box center [378, 86] width 74 height 13
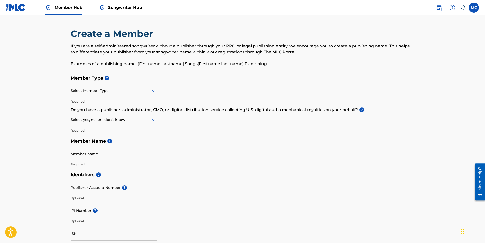
click at [117, 92] on div at bounding box center [114, 91] width 86 height 6
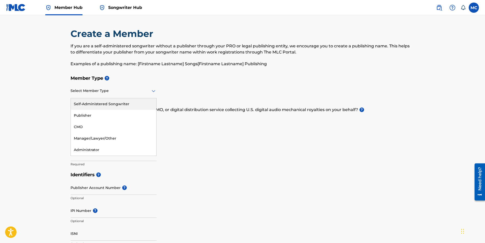
click at [119, 91] on div at bounding box center [114, 91] width 86 height 6
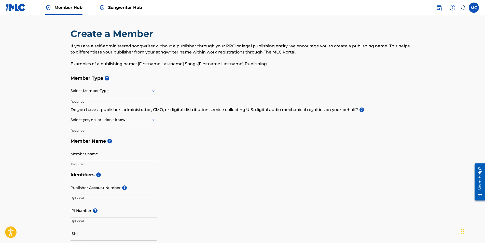
click at [125, 9] on span "Songwriter Hub" at bounding box center [125, 8] width 34 height 6
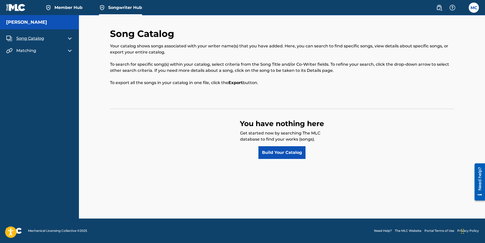
click at [33, 37] on span "Song Catalog" at bounding box center [30, 38] width 28 height 6
click at [279, 153] on link "Build Your Catalog" at bounding box center [281, 152] width 47 height 13
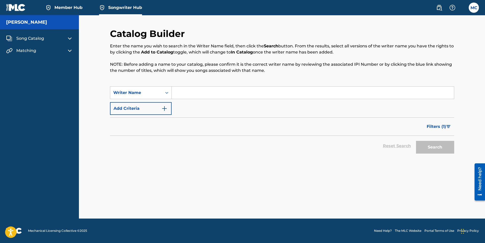
click at [201, 93] on input "Search Form" at bounding box center [313, 93] width 282 height 12
type input "[PERSON_NAME]"
click at [433, 149] on button "Search" at bounding box center [435, 147] width 38 height 13
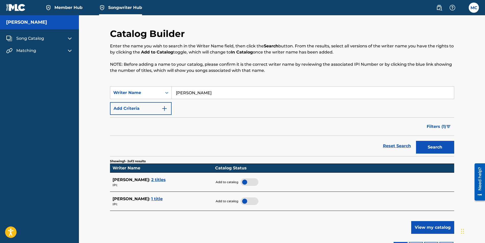
click at [252, 203] on div at bounding box center [250, 201] width 18 height 8
click at [161, 197] on span "1 title" at bounding box center [156, 198] width 11 height 5
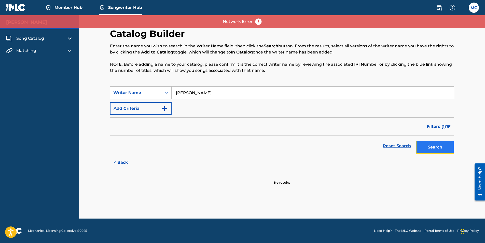
click at [442, 151] on button "Search" at bounding box center [435, 147] width 38 height 13
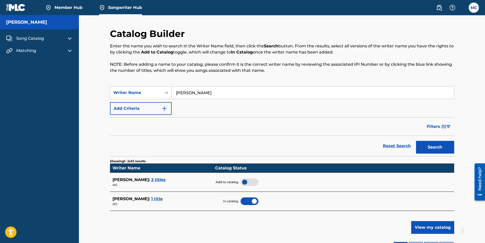
click at [163, 198] on span "1 title" at bounding box center [156, 198] width 11 height 5
